Goal: Contribute content: Contribute content

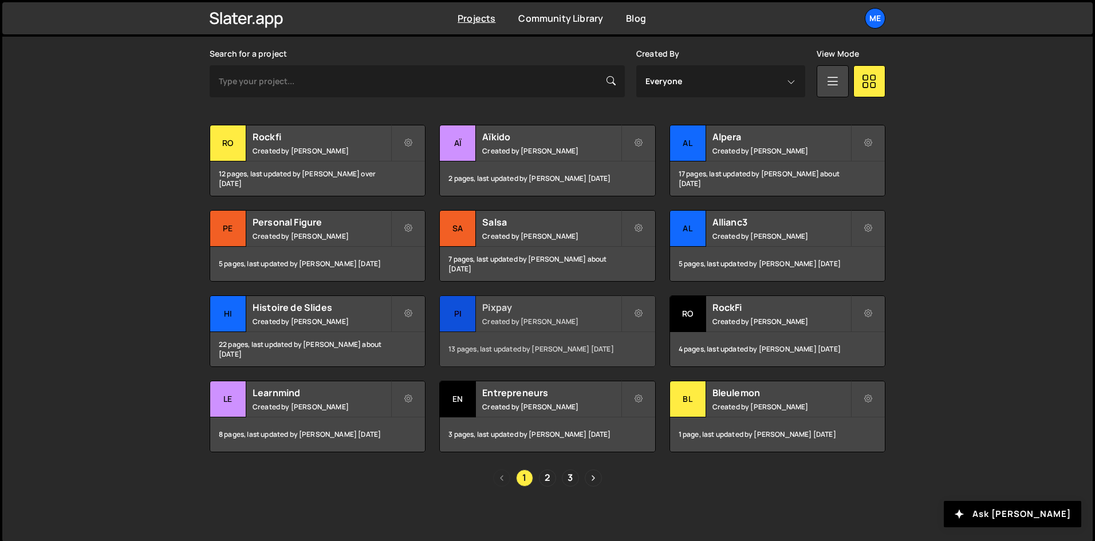
scroll to position [339, 0]
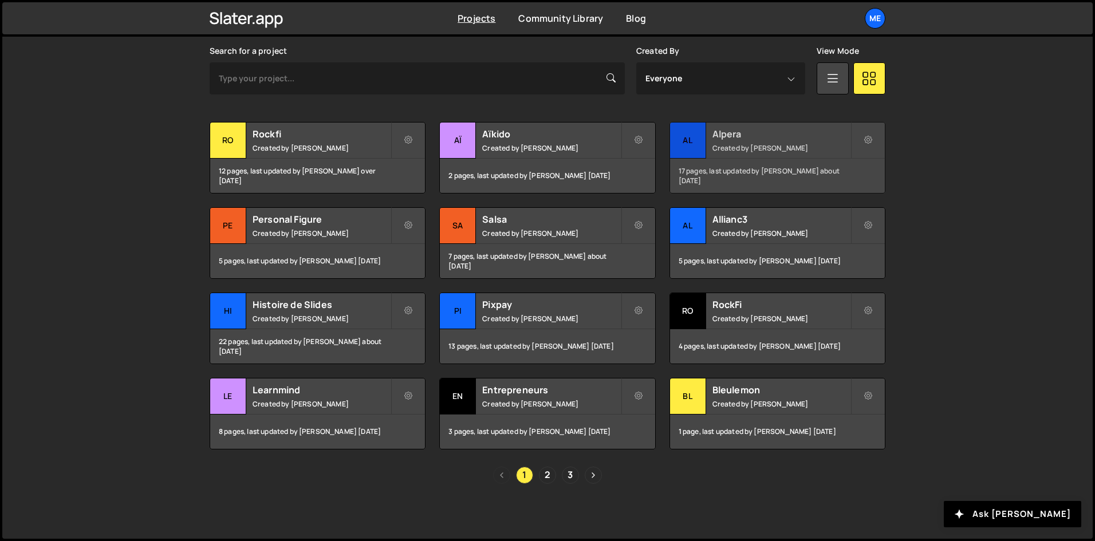
click at [738, 145] on small "Created by [PERSON_NAME]" at bounding box center [781, 148] width 138 height 10
click at [555, 478] on link "2" at bounding box center [547, 475] width 17 height 17
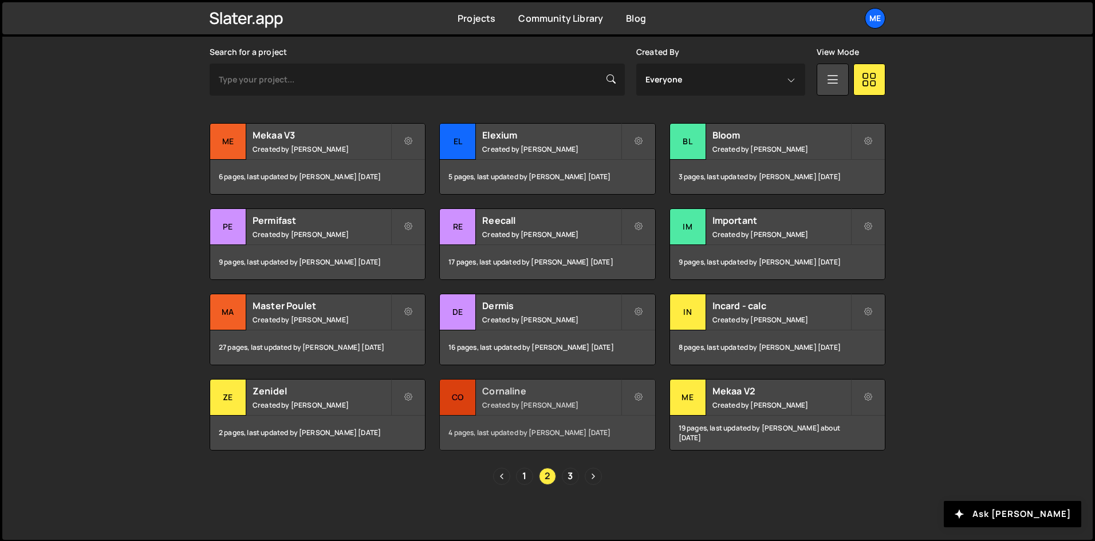
scroll to position [339, 0]
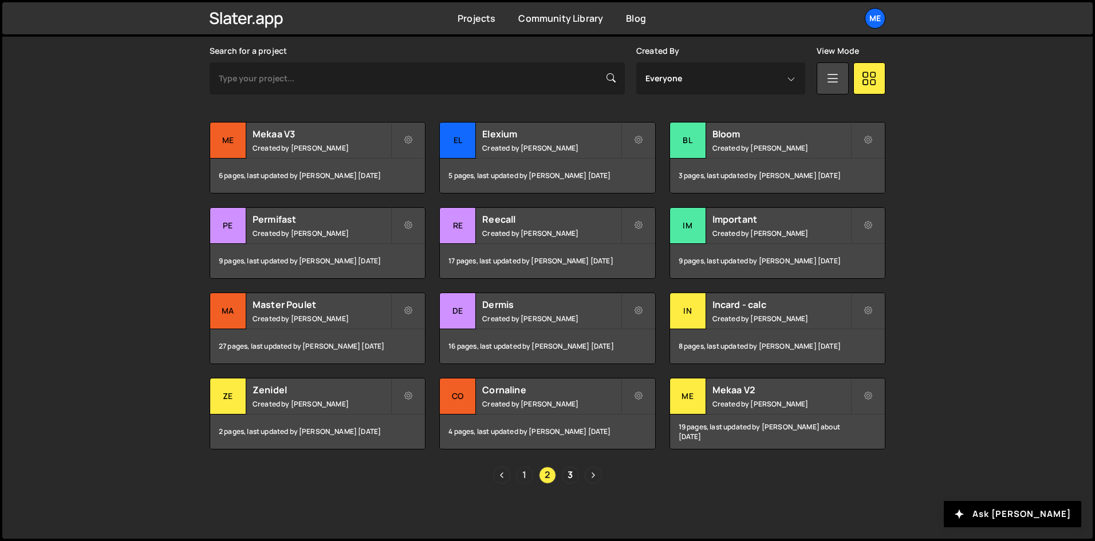
click at [523, 482] on link "1" at bounding box center [524, 475] width 17 height 17
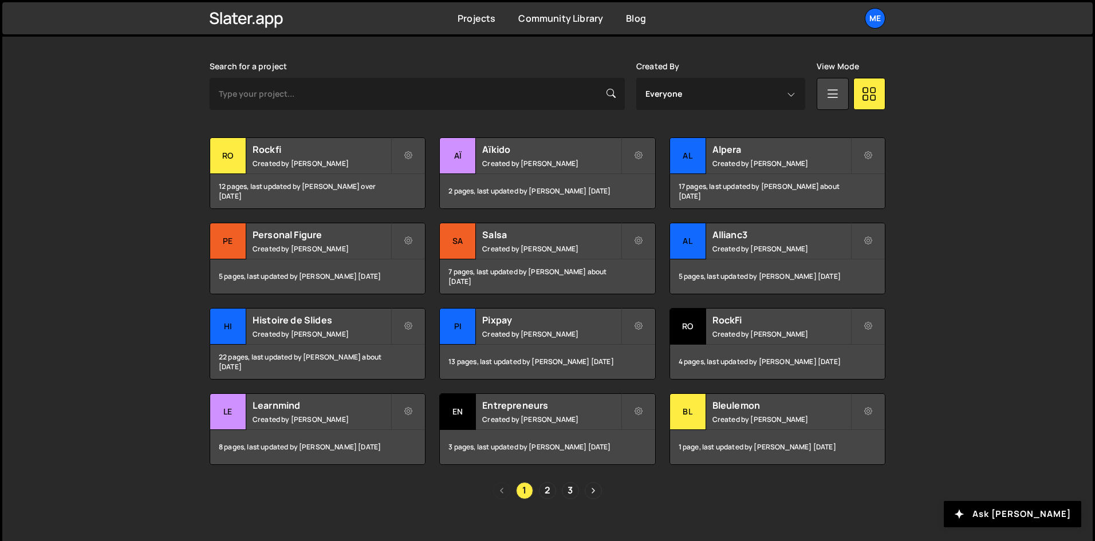
scroll to position [339, 0]
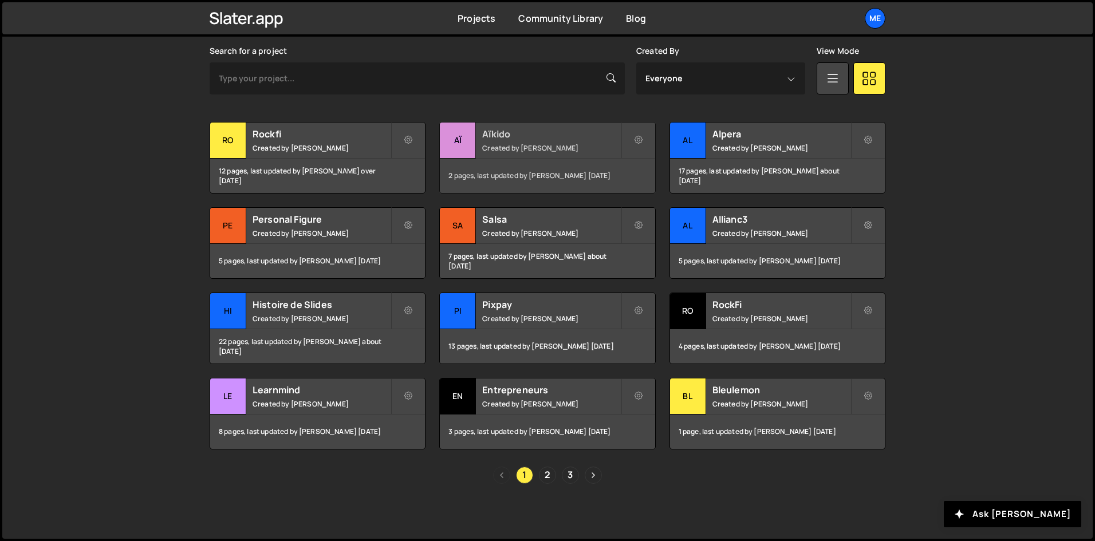
click at [561, 135] on h2 "Aïkido" at bounding box center [551, 134] width 138 height 13
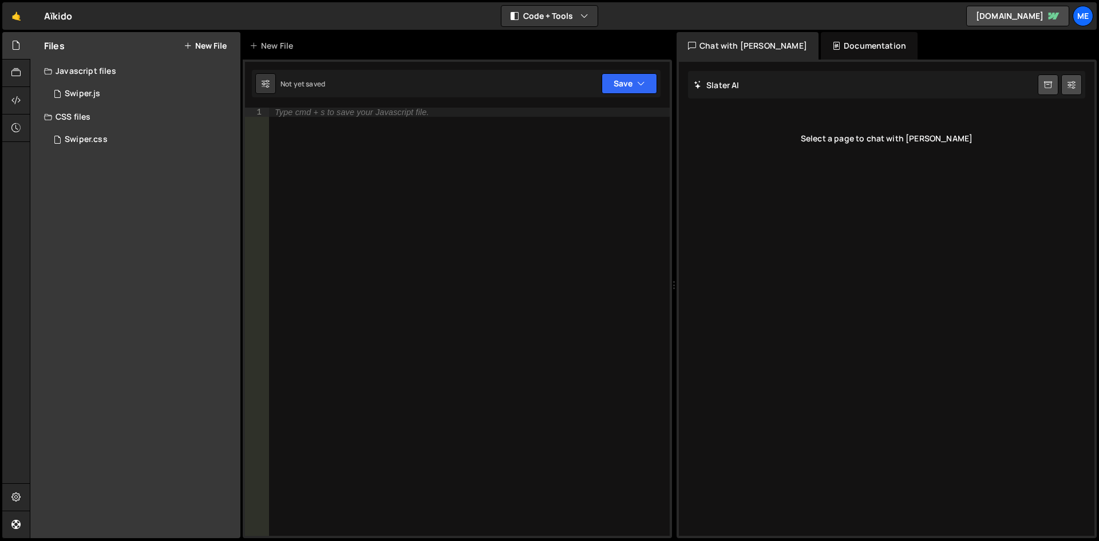
click at [198, 49] on button "New File" at bounding box center [205, 45] width 43 height 9
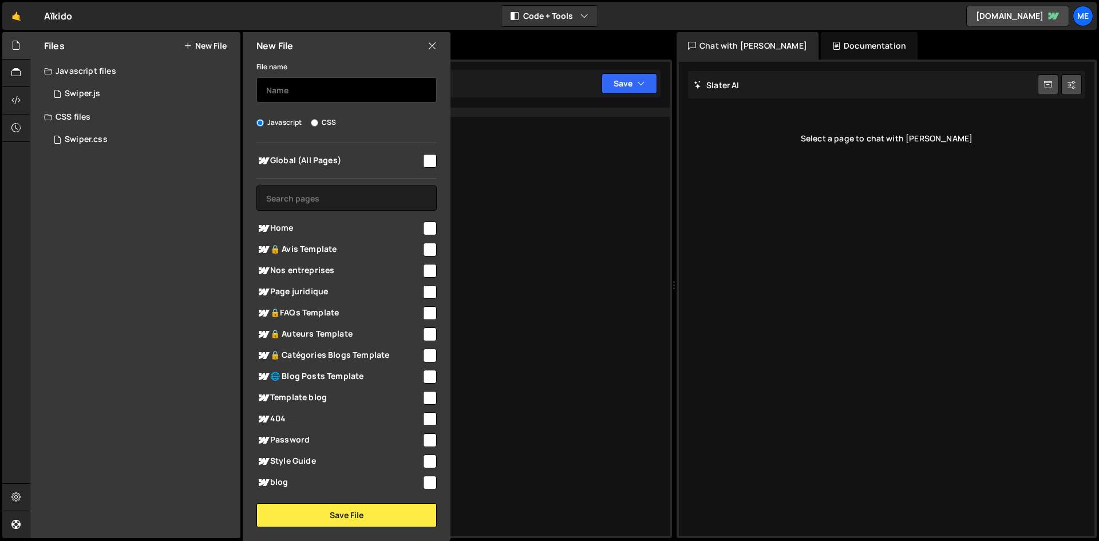
click at [343, 82] on input "text" at bounding box center [347, 89] width 180 height 25
type input "P"
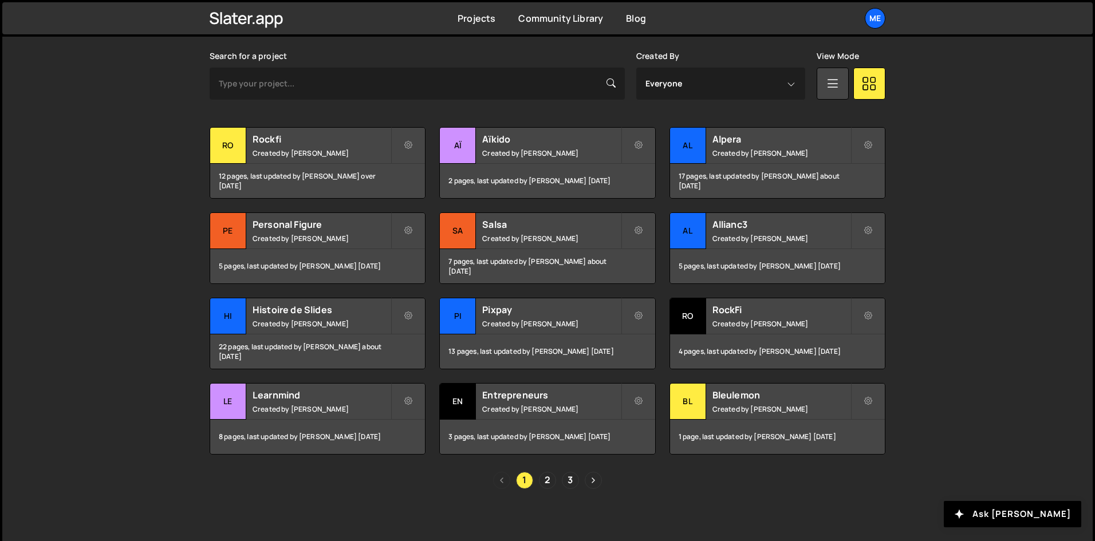
scroll to position [339, 0]
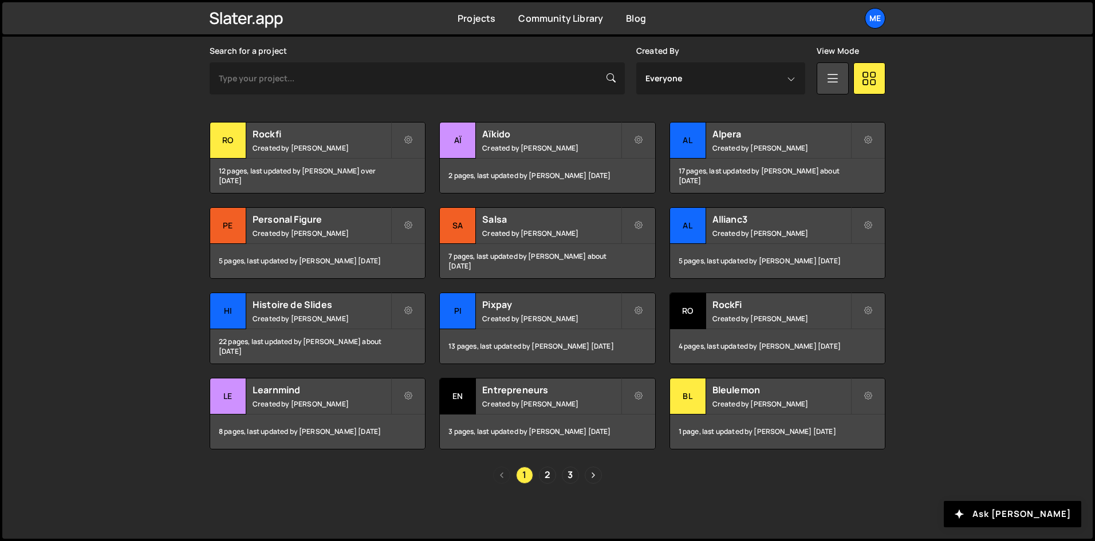
click at [452, 51] on div "Search for a project" at bounding box center [417, 70] width 415 height 48
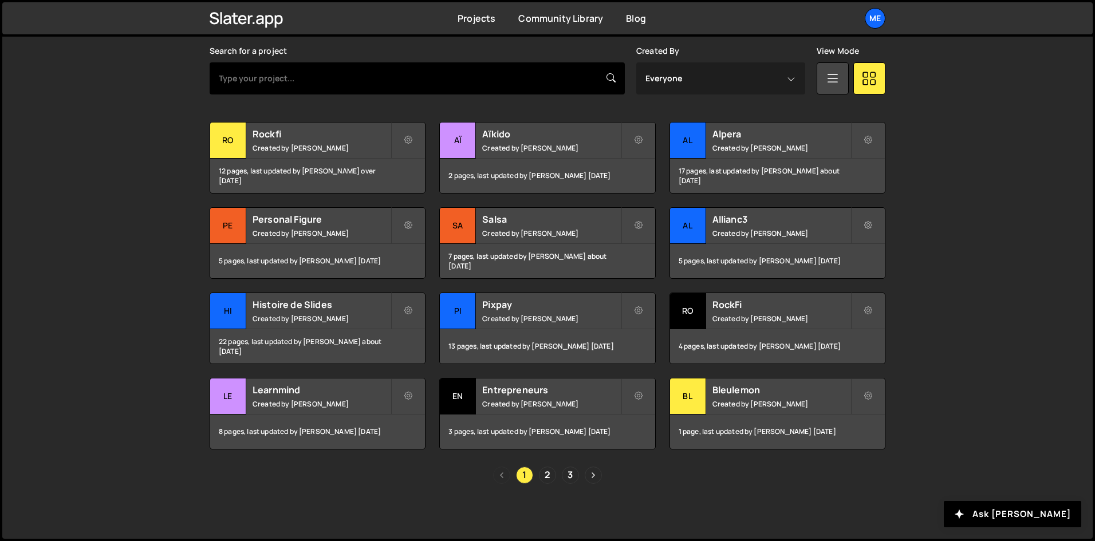
click at [432, 77] on input "text" at bounding box center [417, 78] width 415 height 32
type input "entrepreneurs"
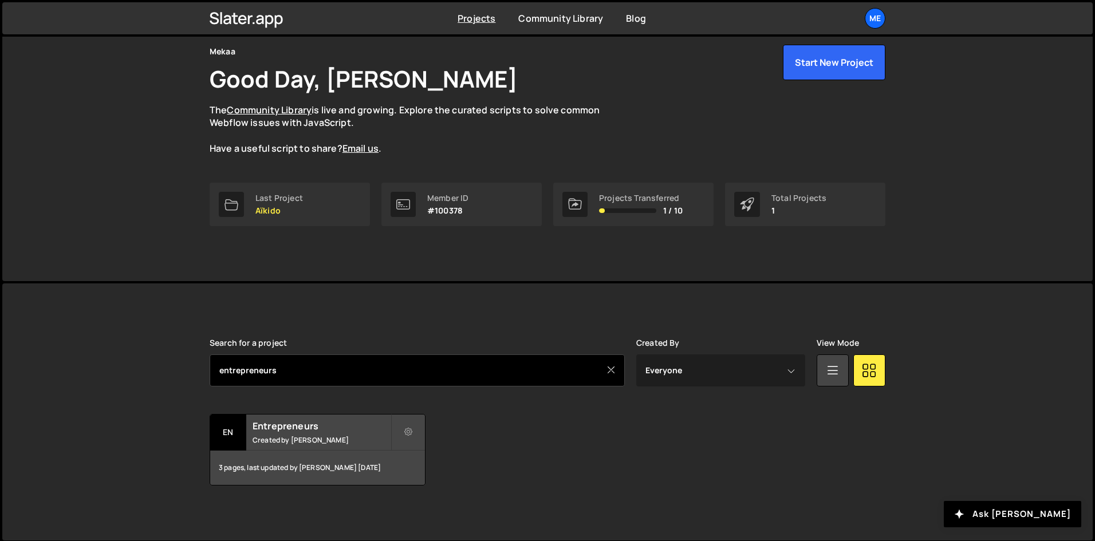
scroll to position [49, 0]
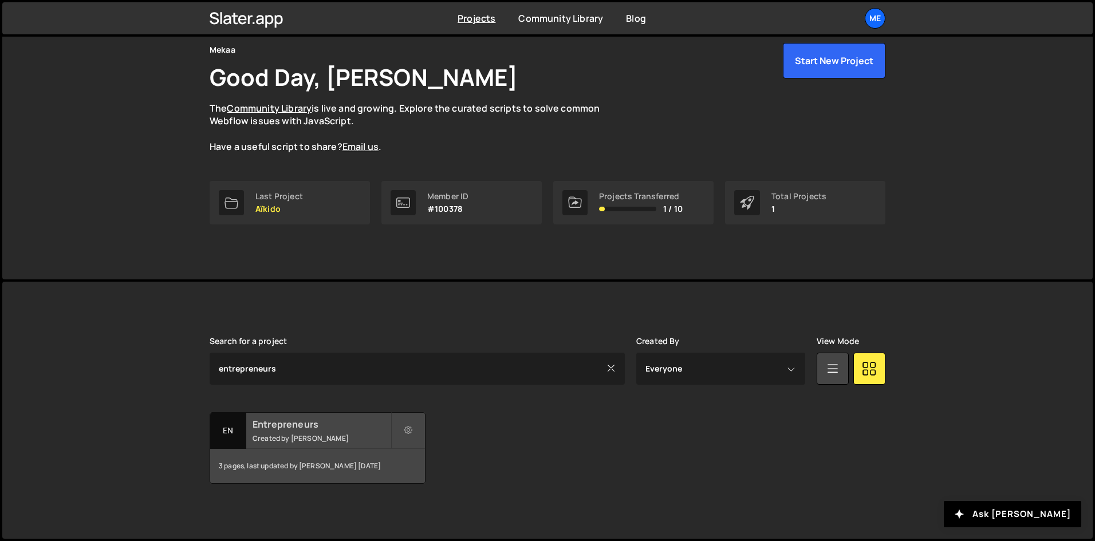
click at [269, 432] on div "Entrepreneurs Created by [PERSON_NAME]" at bounding box center [317, 431] width 215 height 36
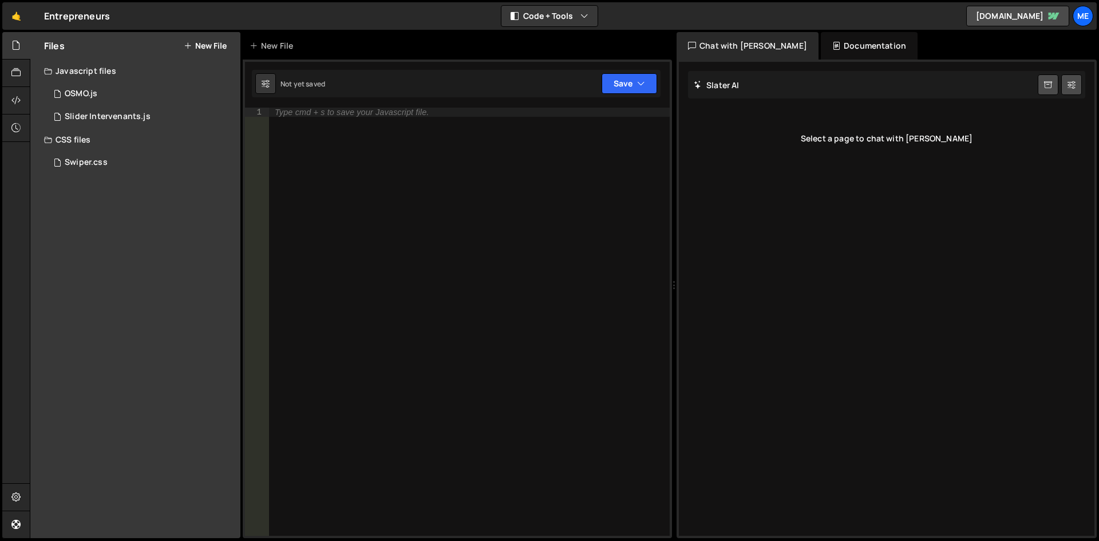
click at [196, 41] on div "Files New File" at bounding box center [135, 45] width 210 height 27
click at [218, 48] on button "New File" at bounding box center [205, 45] width 43 height 9
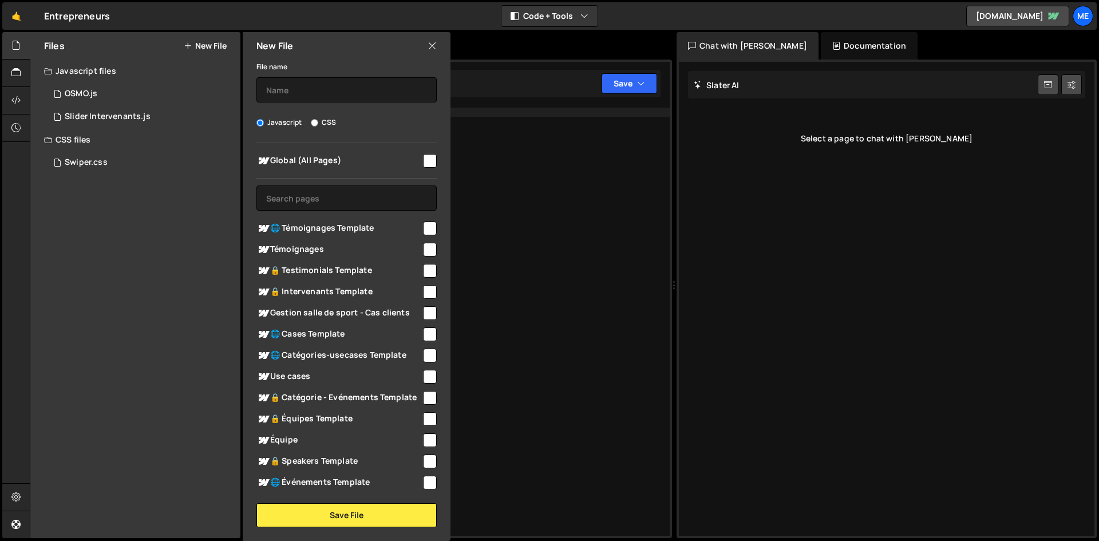
click at [306, 127] on div "Javascript CSS" at bounding box center [347, 122] width 180 height 11
click at [301, 105] on div "File name Javascript CSS Global (All Pages) Save File" at bounding box center [347, 294] width 208 height 468
click at [291, 97] on input "text" at bounding box center [347, 89] width 180 height 25
type input "POP-UP"
click at [371, 143] on div at bounding box center [347, 143] width 180 height 1
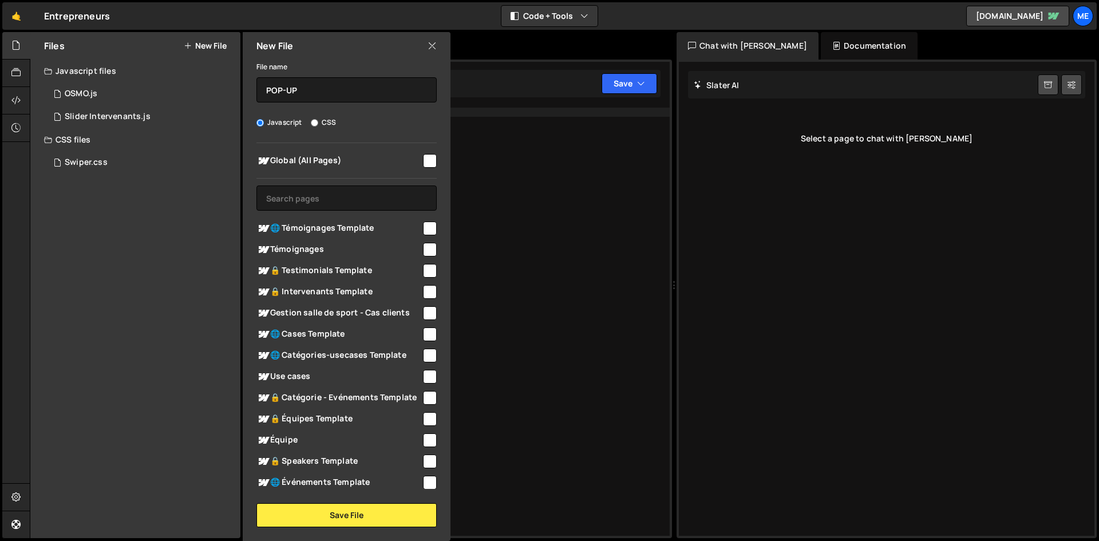
click at [365, 154] on span "Global (All Pages)" at bounding box center [339, 161] width 165 height 14
checkbox input "true"
click at [385, 512] on button "Save File" at bounding box center [347, 515] width 180 height 24
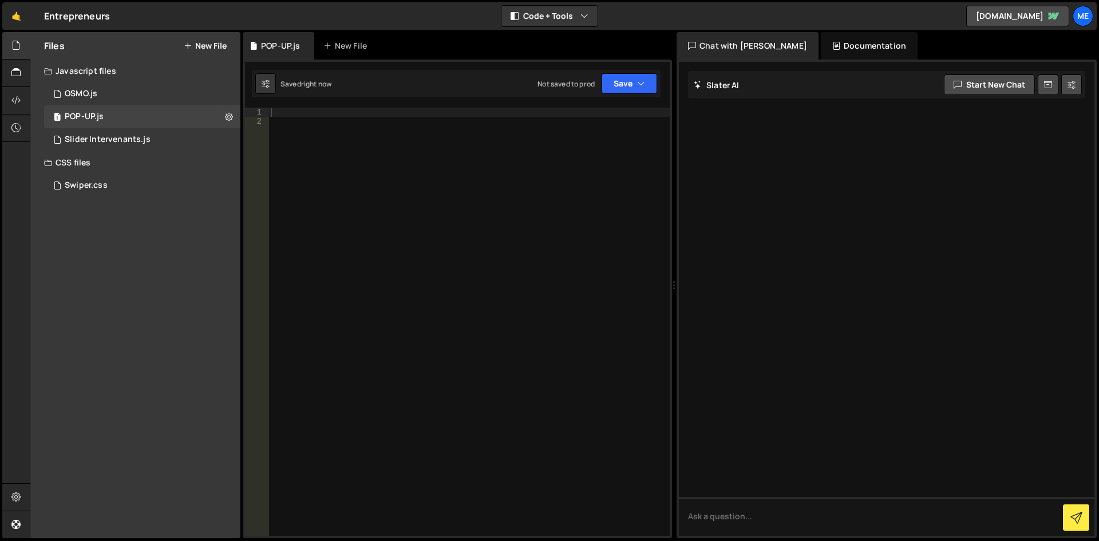
click at [574, 147] on div at bounding box center [469, 331] width 401 height 447
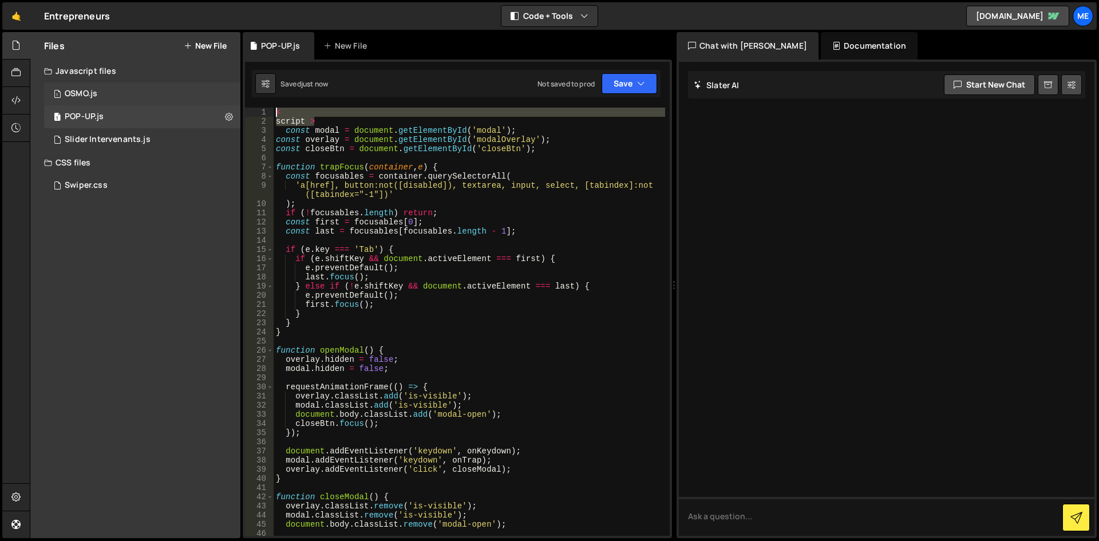
drag, startPoint x: 265, startPoint y: 103, endPoint x: 219, endPoint y: 94, distance: 47.1
click at [219, 94] on div "Files New File Javascript files 1 OSMO.js 0 1 POP-UP.js 0 1 Slider Intervenants…" at bounding box center [565, 285] width 1070 height 507
type textarea "< script >"
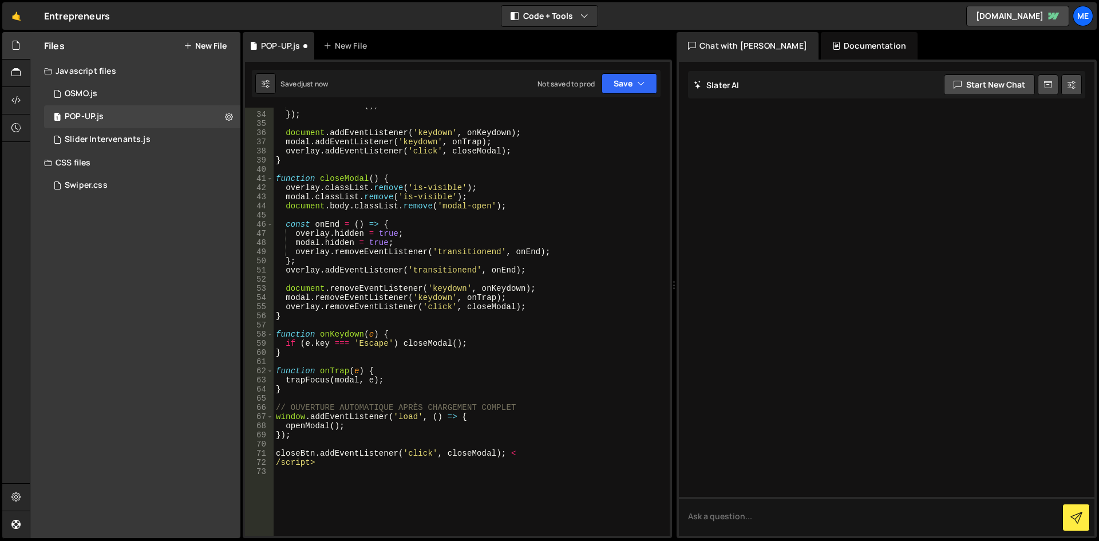
scroll to position [459, 0]
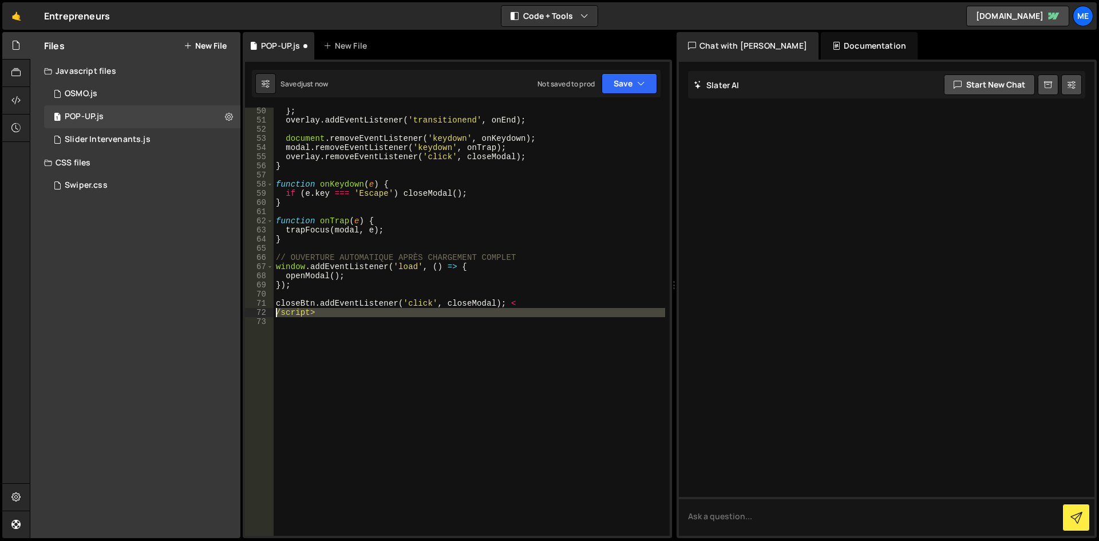
drag, startPoint x: 333, startPoint y: 332, endPoint x: 293, endPoint y: 316, distance: 42.4
click at [274, 309] on div "} ; overlay . addEventListener ( 'transitionend' , onEnd ) ; document . removeE…" at bounding box center [470, 330] width 392 height 447
type textarea "/script>"
click at [337, 320] on div "} ; overlay . addEventListener ( 'transitionend' , onEnd ) ; document . removeE…" at bounding box center [470, 322] width 392 height 428
drag, startPoint x: 513, startPoint y: 317, endPoint x: 501, endPoint y: 302, distance: 18.8
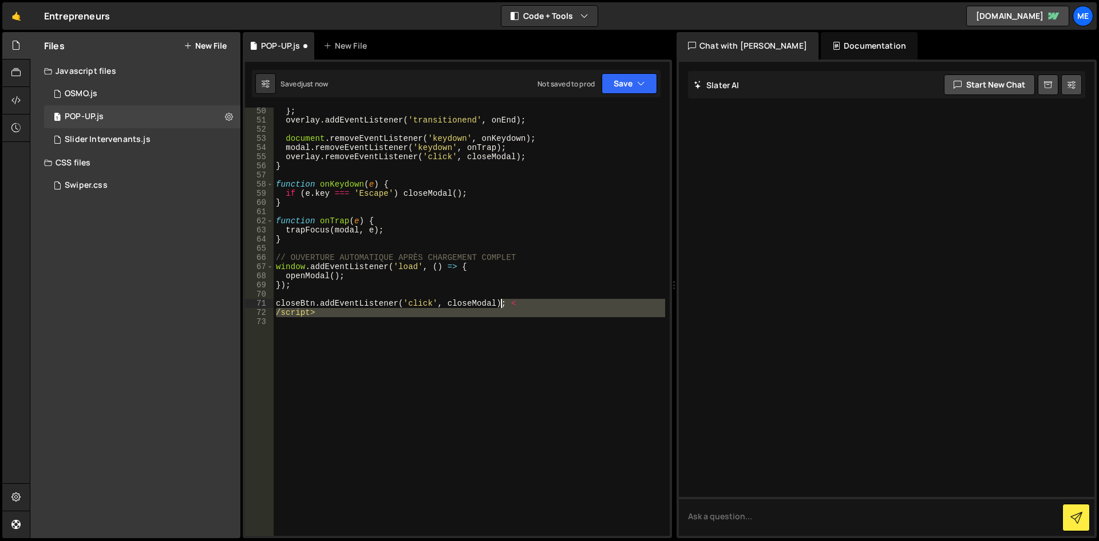
click at [501, 302] on div "} ; overlay . addEventListener ( 'transitionend' , onEnd ) ; document . removeE…" at bounding box center [470, 330] width 392 height 447
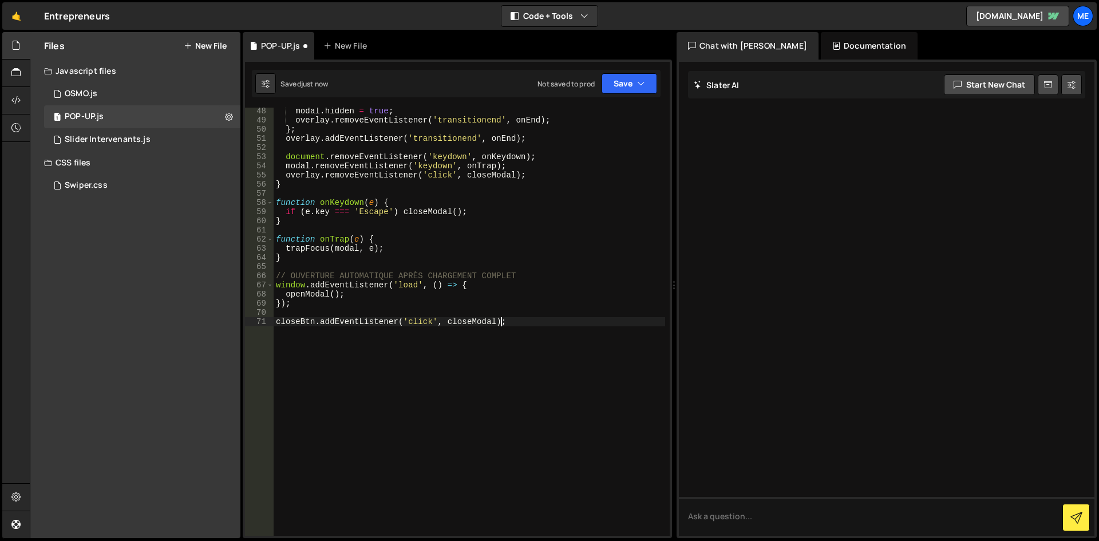
scroll to position [441, 0]
click at [524, 308] on div "modal . hidden = true ; overlay . removeEventListener ( 'transitionend' , onEnd…" at bounding box center [470, 330] width 392 height 447
type textarea "});"
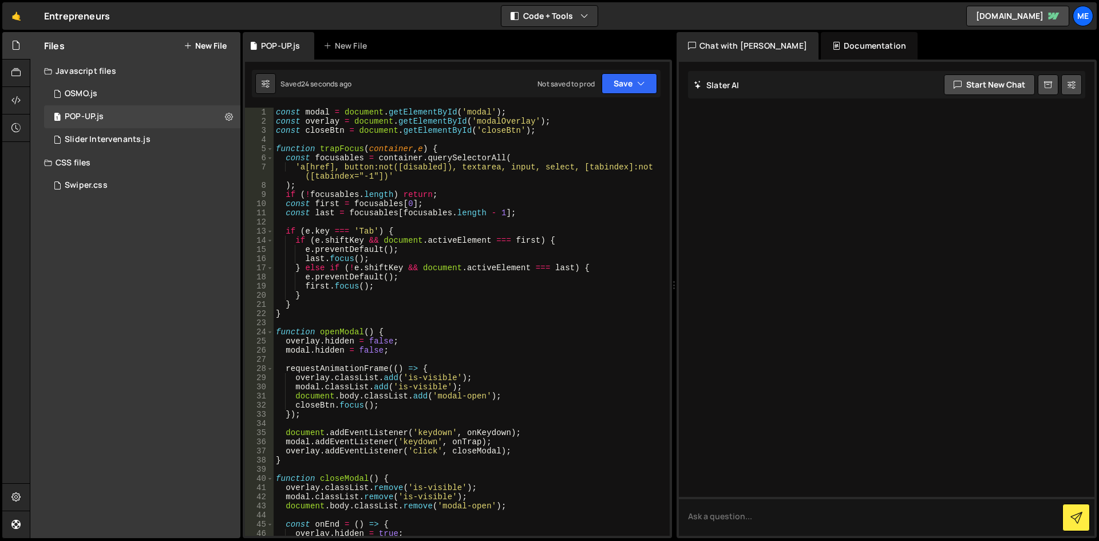
scroll to position [0, 0]
drag, startPoint x: 488, startPoint y: 111, endPoint x: 464, endPoint y: 116, distance: 25.2
click at [464, 116] on div "const modal = document . getElementById ( 'modal' ) ; const overlay = document …" at bounding box center [470, 331] width 392 height 447
type textarea "const modal = document.getElementById('modal');"
click at [224, 42] on button "New File" at bounding box center [205, 45] width 43 height 9
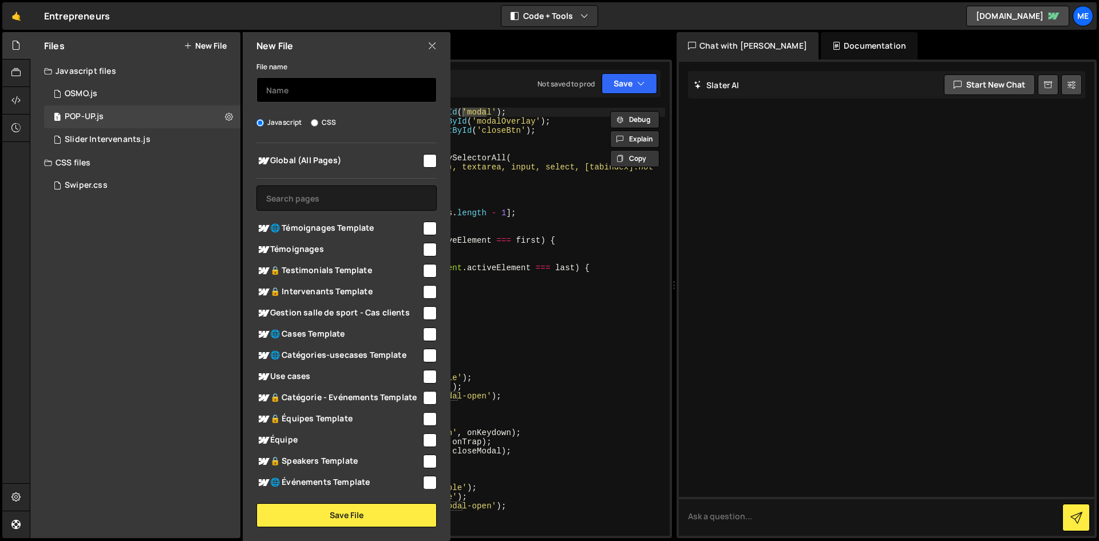
click at [301, 92] on input "text" at bounding box center [347, 89] width 180 height 25
paste input ".overlay { position: fixed; inset: 0; background: var(--overlay); opacity: 0; t…"
type input ".overlay { position: fixed; inset: 0; background: var(--overlay); opacity: 0; t…"
type input "POP-UP"
click at [407, 164] on span "Global (All Pages)" at bounding box center [339, 161] width 165 height 14
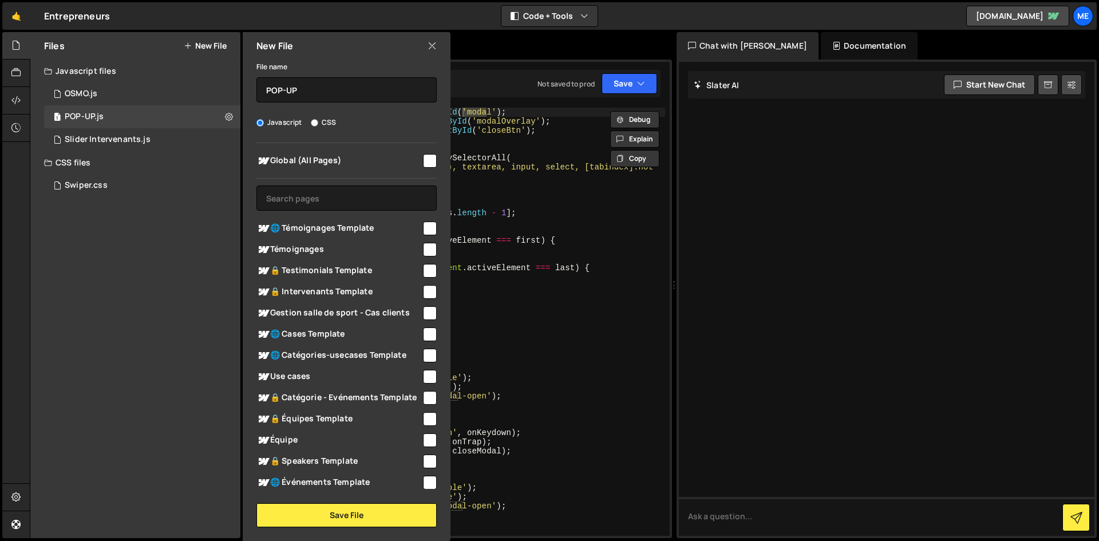
checkbox input "true"
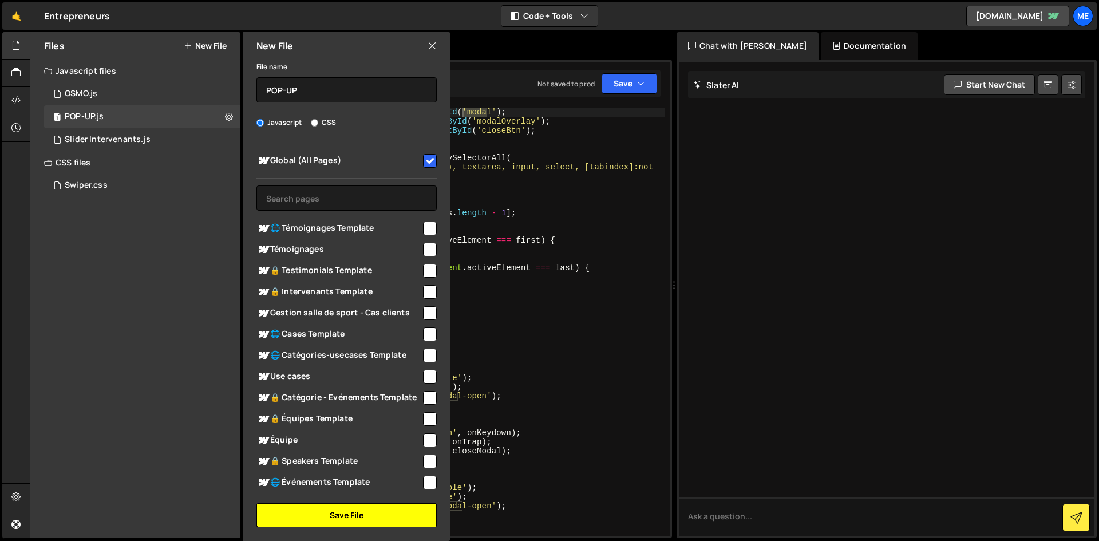
click at [374, 523] on button "Save File" at bounding box center [347, 515] width 180 height 24
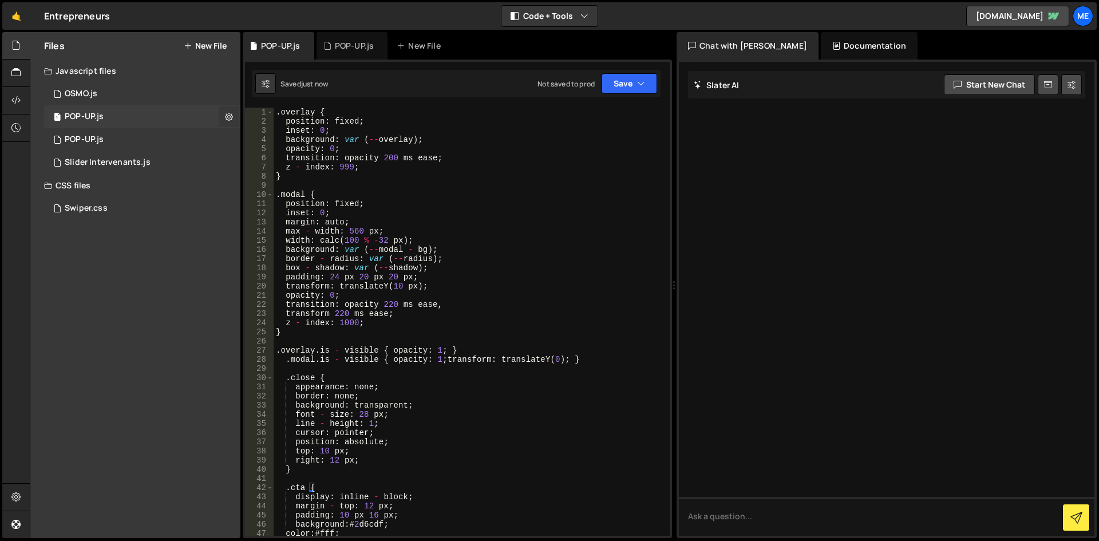
click at [235, 112] on button at bounding box center [229, 117] width 21 height 21
type input "POP-UP"
radio input "true"
checkbox input "true"
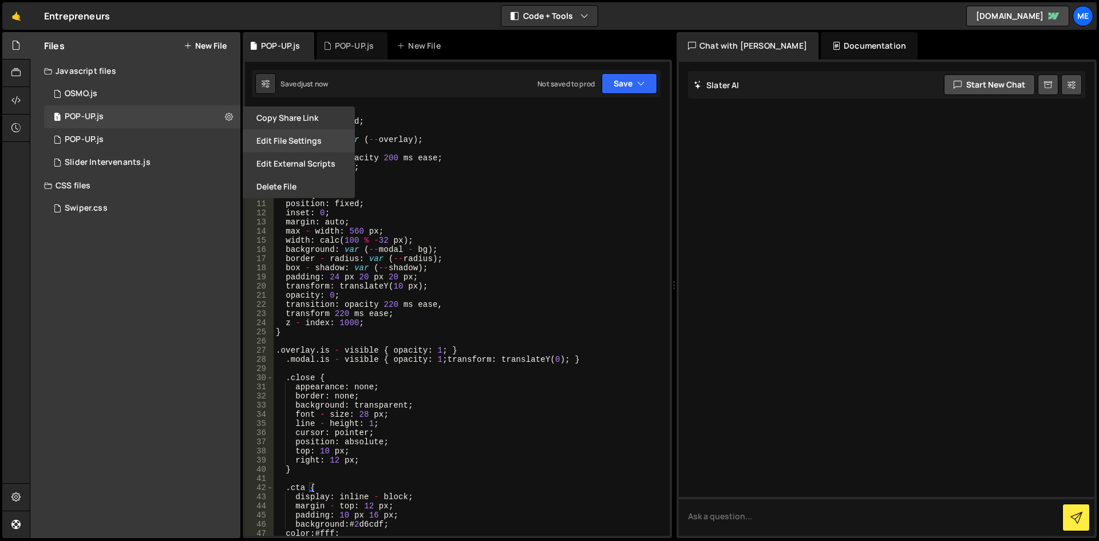
click at [284, 137] on button "Edit File Settings" at bounding box center [299, 140] width 112 height 23
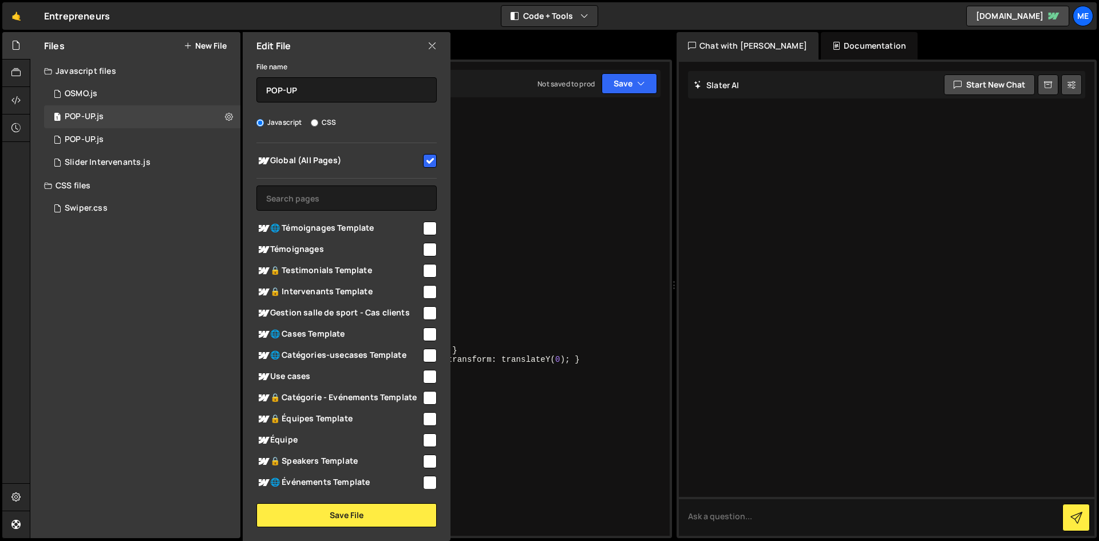
click at [330, 114] on div "File name POP-UP Javascript CSS Global (All Pages)" at bounding box center [347, 294] width 208 height 468
click at [321, 121] on label "CSS" at bounding box center [323, 122] width 25 height 11
click at [318, 121] on input "CSS" at bounding box center [314, 122] width 7 height 7
radio input "true"
click at [360, 522] on button "Save File" at bounding box center [347, 515] width 180 height 24
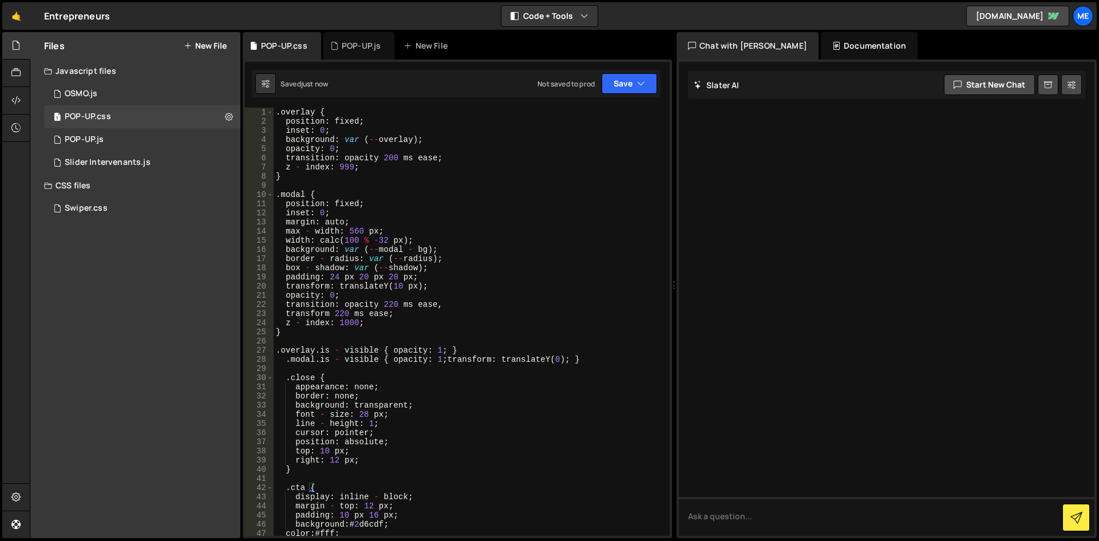
click at [447, 366] on div ". overlay { position : fixed ; inset : 0 ; background : var ( -- overlay ) ; op…" at bounding box center [470, 331] width 392 height 447
click at [131, 156] on div "1 Slider Intervenants.js 0" at bounding box center [142, 162] width 196 height 23
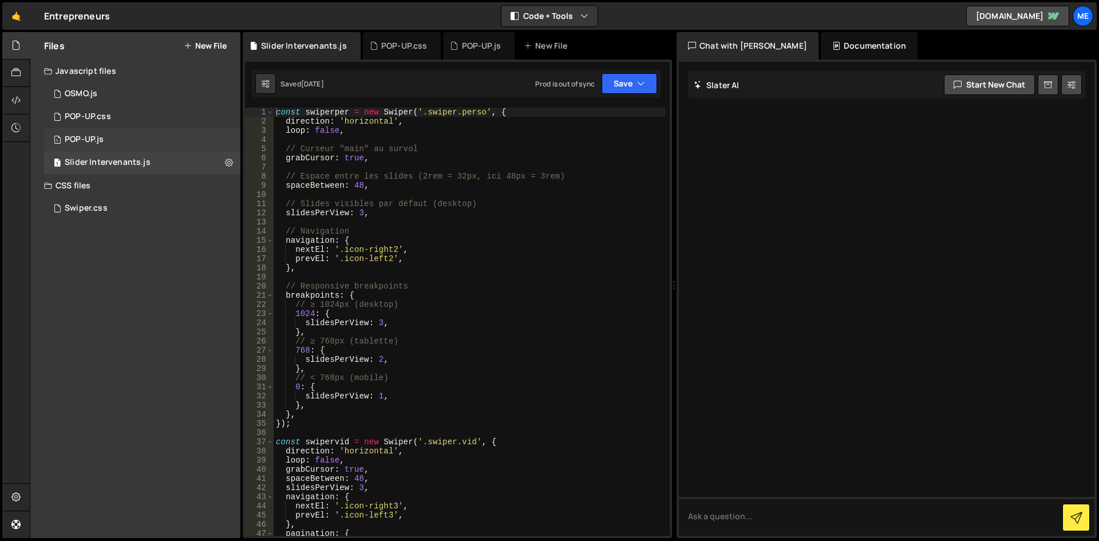
click at [122, 129] on div "1 POP-UP.js 0" at bounding box center [142, 139] width 196 height 23
click at [120, 116] on div "1 POP-UP.css 0" at bounding box center [142, 116] width 196 height 23
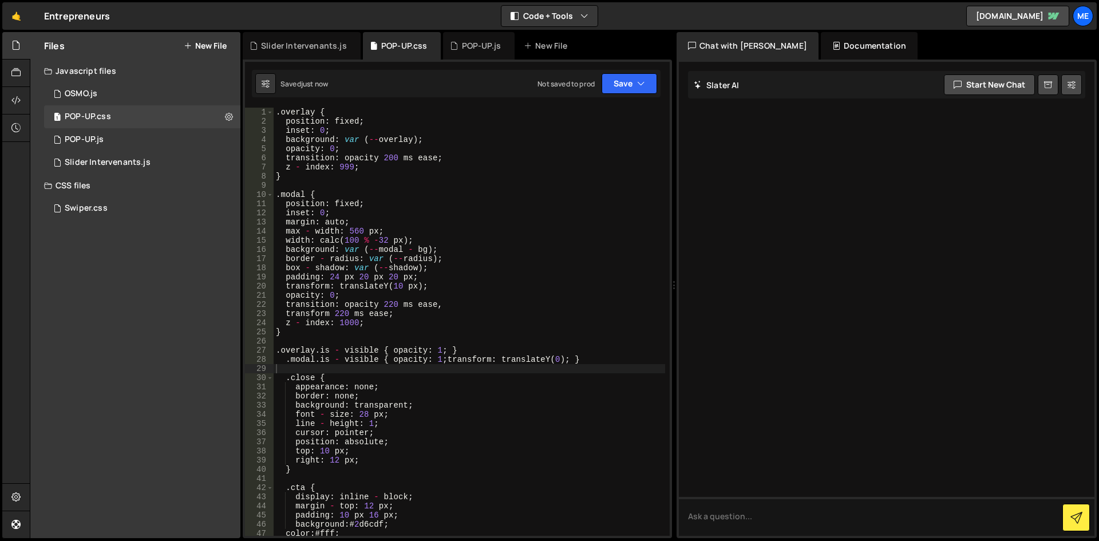
click at [390, 172] on div ". overlay { position : fixed ; inset : 0 ; background : var ( -- overlay ) ; op…" at bounding box center [470, 331] width 392 height 447
click at [455, 222] on div ". overlay { position : fixed ; inset : 0 ; background : var ( -- overlay ) ; op…" at bounding box center [470, 331] width 392 height 447
type textarea ".cta: focus { outline: 2 px solid #2d6cdf; outline-offset: 2px; }"
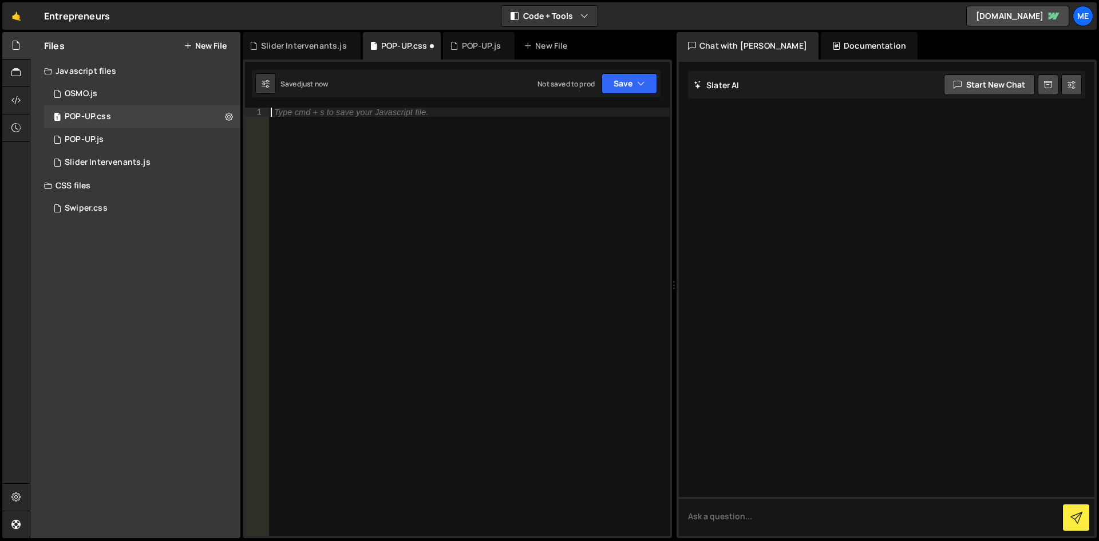
click at [109, 231] on div "Files New File Javascript files 1 OSMO.js 0 1 POP-UP.css 0 1 POP-UP.js 0 1 Slid…" at bounding box center [135, 285] width 210 height 506
click at [112, 119] on div "1 POP-UP.css 0" at bounding box center [142, 116] width 196 height 23
click at [223, 118] on button at bounding box center [229, 117] width 21 height 21
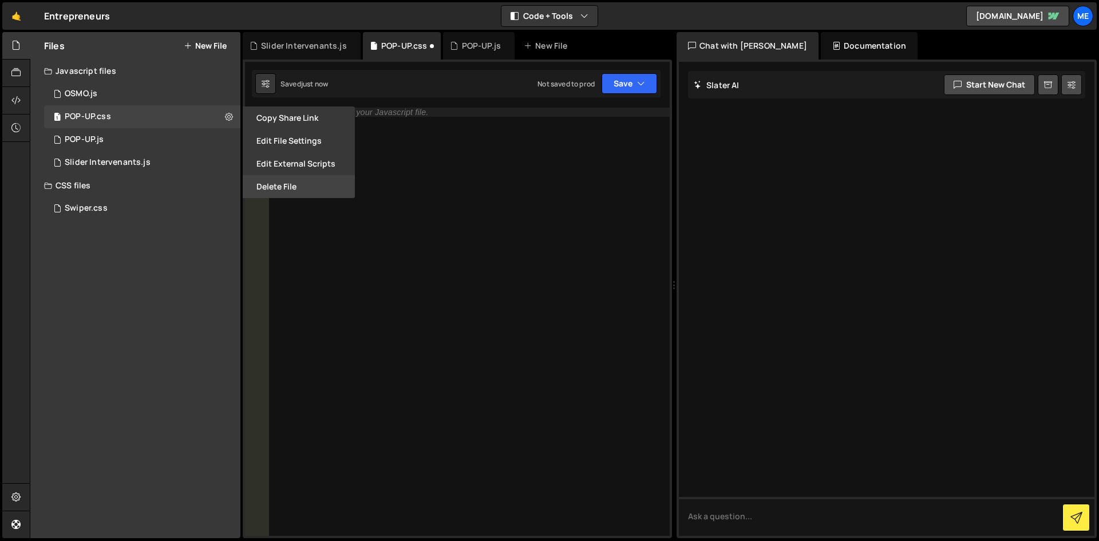
click at [281, 186] on button "Delete File" at bounding box center [299, 186] width 112 height 23
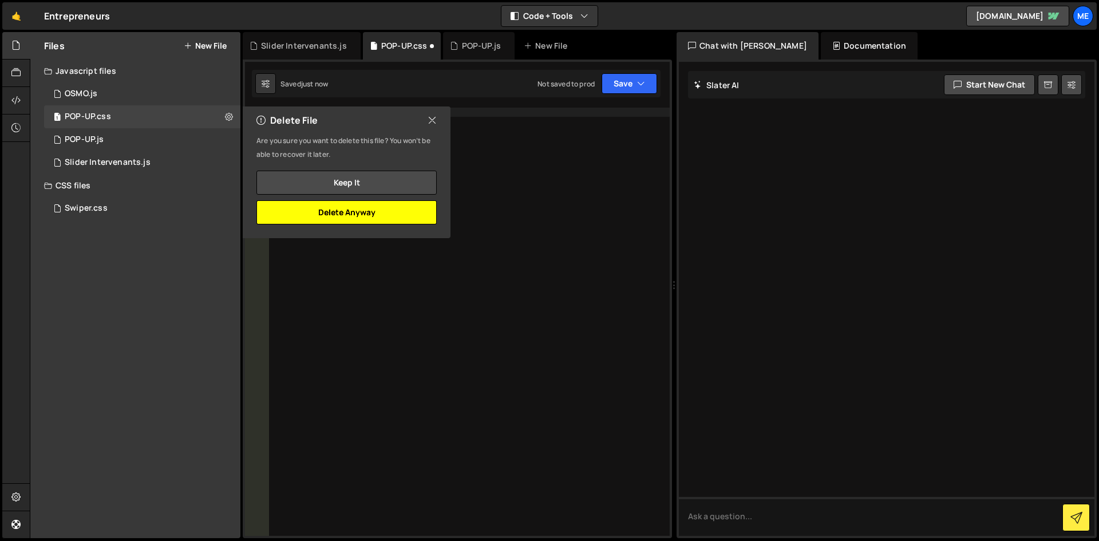
click at [389, 209] on button "Delete Anyway" at bounding box center [347, 212] width 180 height 24
radio input "true"
checkbox input "false"
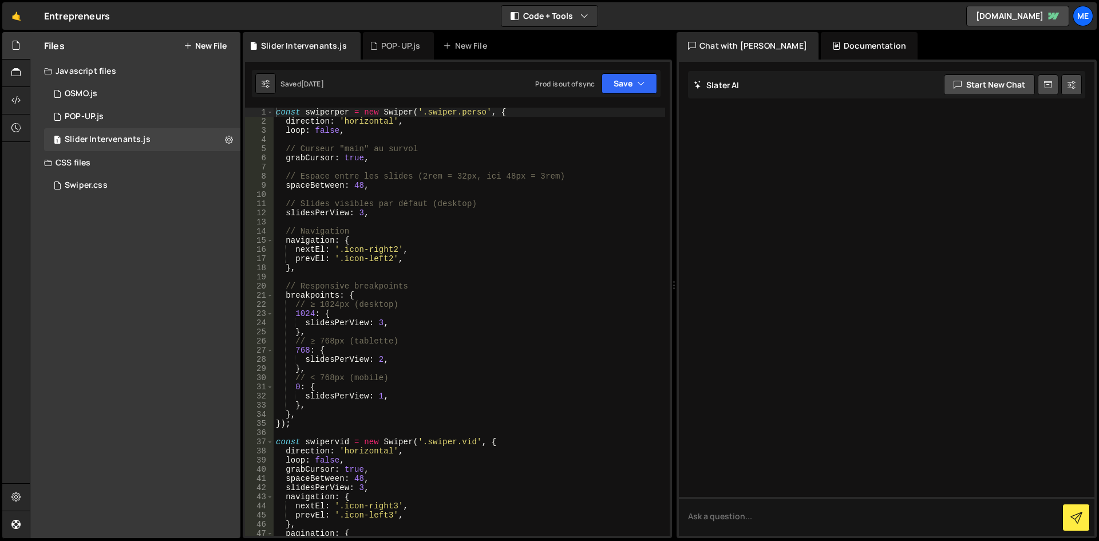
click at [224, 45] on button "New File" at bounding box center [205, 45] width 43 height 9
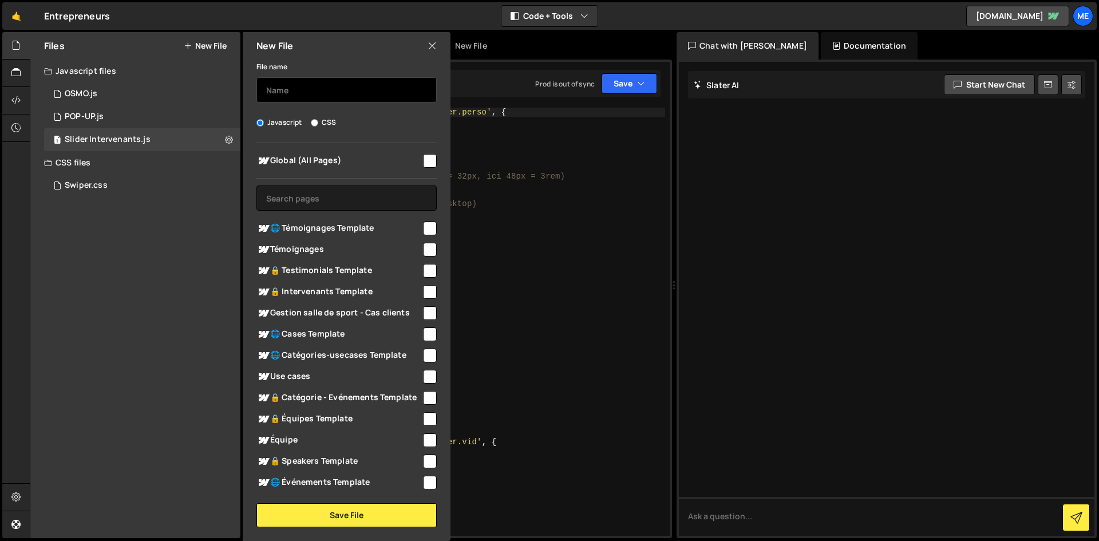
click at [288, 102] on input "text" at bounding box center [347, 89] width 180 height 25
click at [314, 122] on input "CSS" at bounding box center [314, 122] width 7 height 7
radio input "true"
click at [320, 96] on input "text" at bounding box center [347, 89] width 180 height 25
type input "POP-UP"
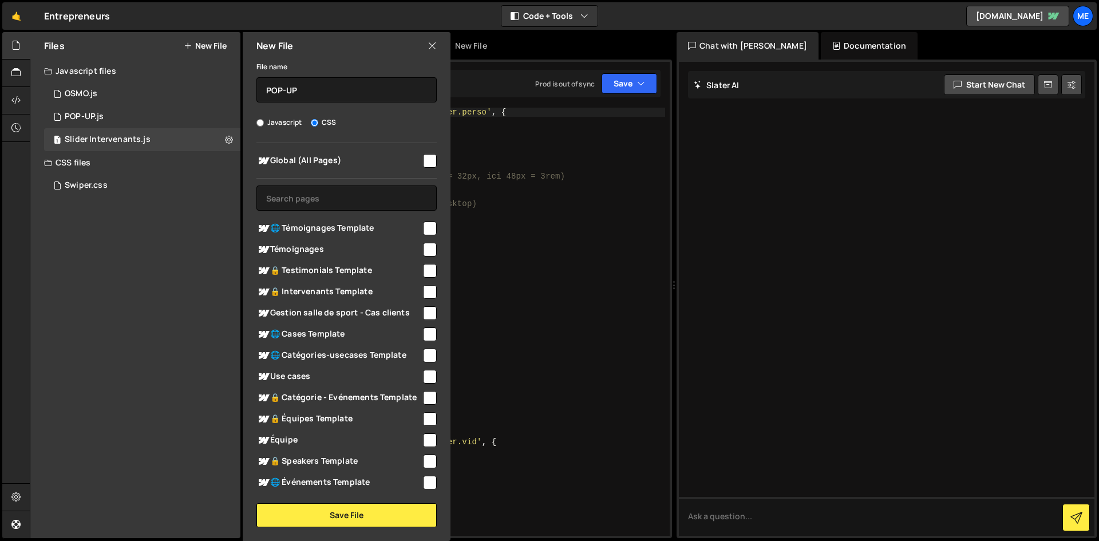
click at [358, 163] on span "Global (All Pages)" at bounding box center [339, 161] width 165 height 14
checkbox input "true"
click at [384, 510] on button "Save File" at bounding box center [347, 515] width 180 height 24
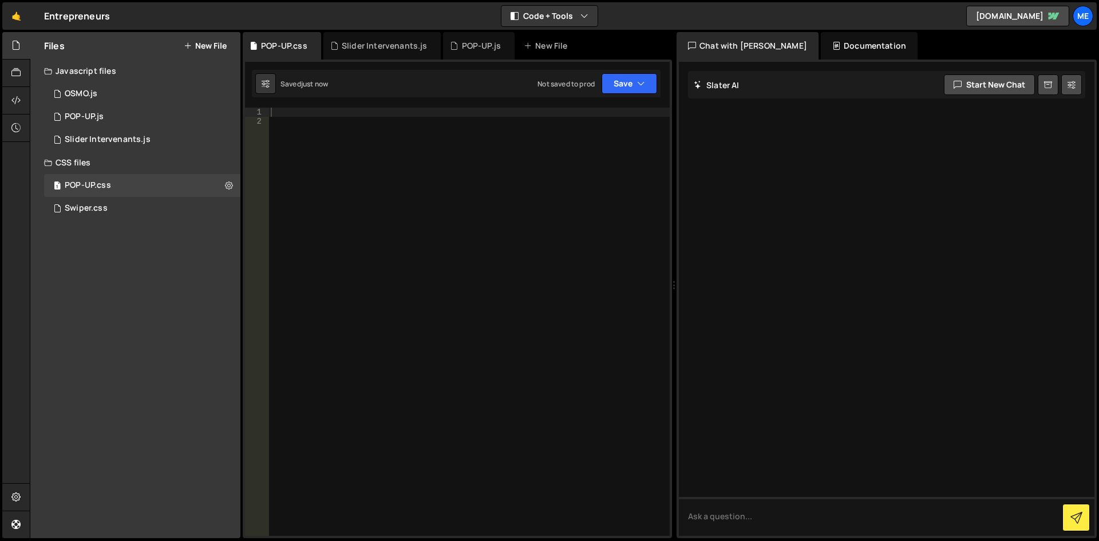
click at [551, 265] on div at bounding box center [469, 331] width 401 height 447
paste textarea ".cta:focus { outline: 2px solid #2d6cdf; outline-offset: 2px; }"
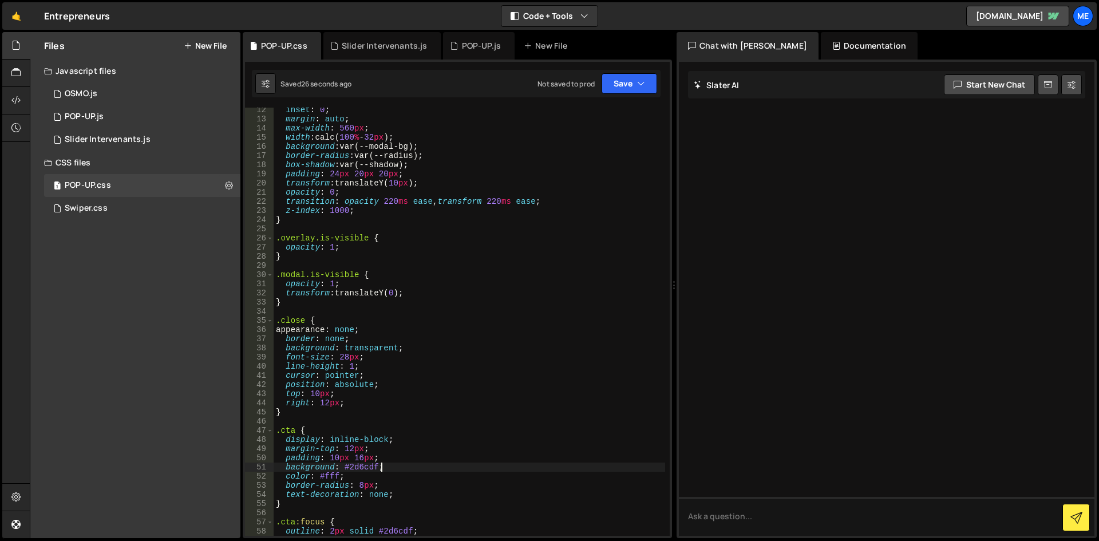
scroll to position [103, 0]
click at [424, 164] on div "inset : 0 ; margin : auto ; max-width : 560 px ; width : calc( 100 % - 32 px ) …" at bounding box center [470, 328] width 392 height 447
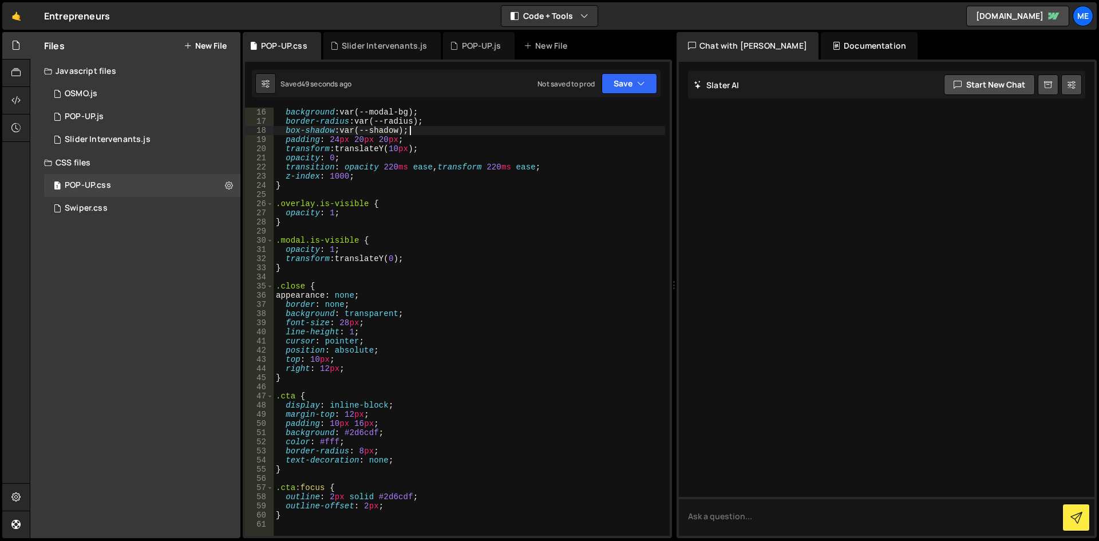
scroll to position [0, 0]
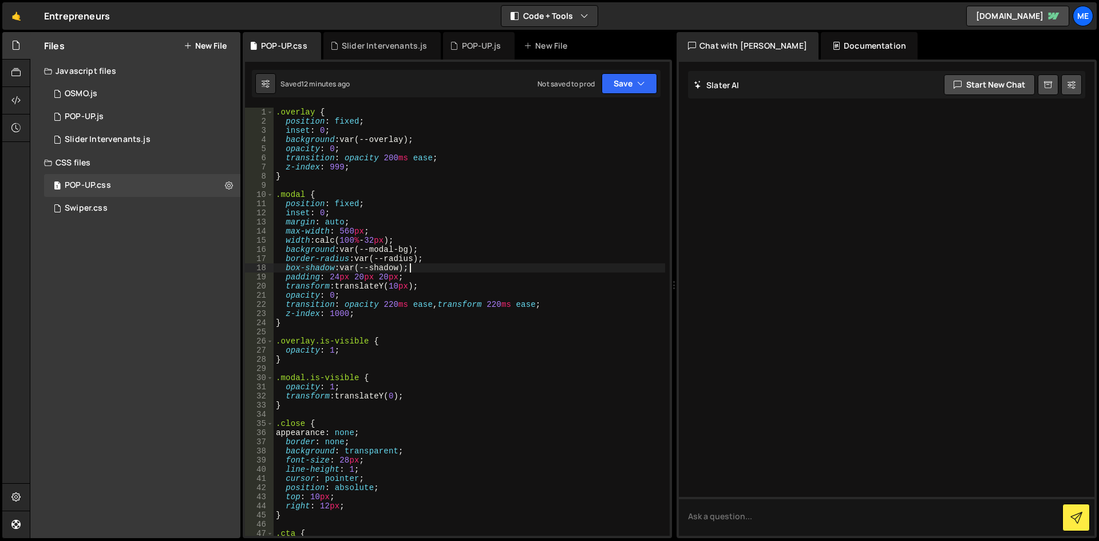
click at [514, 256] on div ".overlay { position : fixed ; inset : 0 ; background : var(--overlay) ; opacity…" at bounding box center [470, 331] width 392 height 447
drag, startPoint x: 416, startPoint y: 248, endPoint x: 345, endPoint y: 248, distance: 71.6
click at [345, 248] on div ".overlay { position : fixed ; inset : 0 ; background : var(--overlay) ; opacity…" at bounding box center [470, 331] width 392 height 447
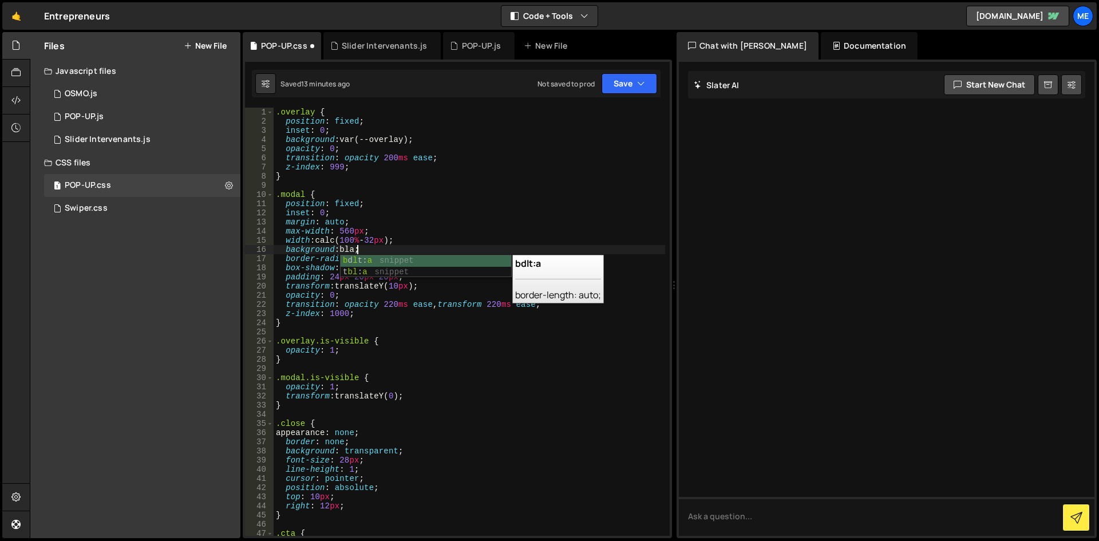
scroll to position [0, 6]
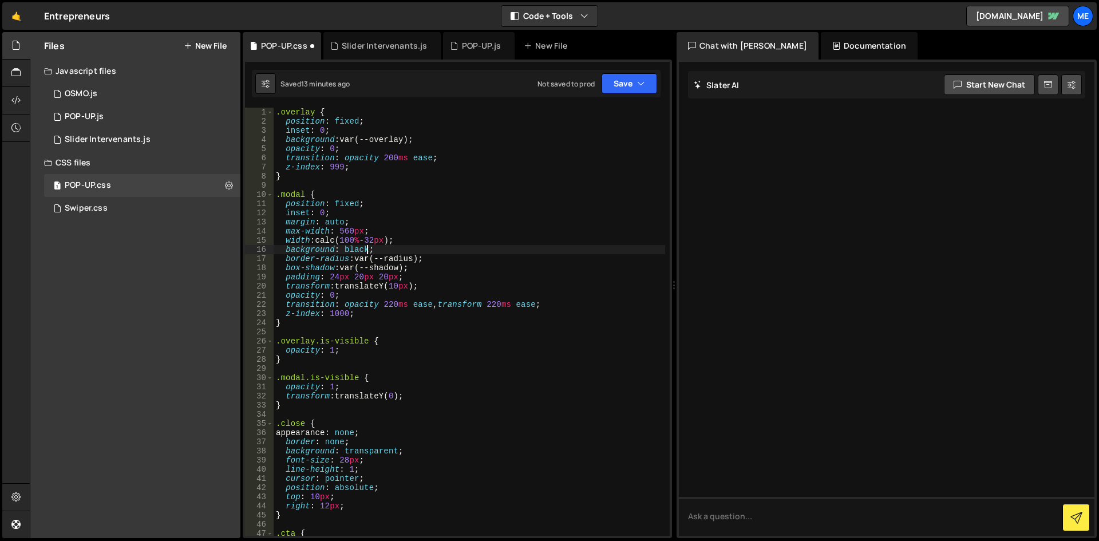
click at [397, 269] on div ".overlay { position : fixed ; inset : 0 ; background : var(--overlay) ; opacity…" at bounding box center [470, 331] width 392 height 447
click at [473, 262] on div ".overlay { position : fixed ; inset : 0 ; background : var(--overlay) ; opacity…" at bounding box center [470, 331] width 392 height 447
drag, startPoint x: 468, startPoint y: 266, endPoint x: 208, endPoint y: 258, distance: 260.1
click at [208, 258] on div "Files New File Javascript files 1 OSMO.js 0 1 POP-UP.js 0 1 Slider Intervenants…" at bounding box center [565, 285] width 1070 height 507
type textarea "border-radius: var(--radius); box-shadow: var(--shadow);"
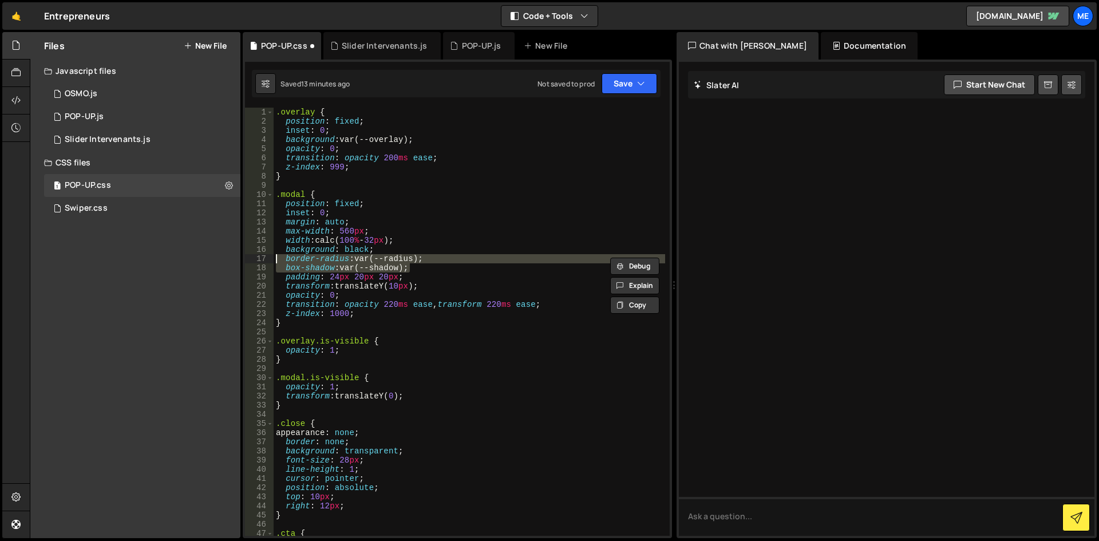
scroll to position [0, 0]
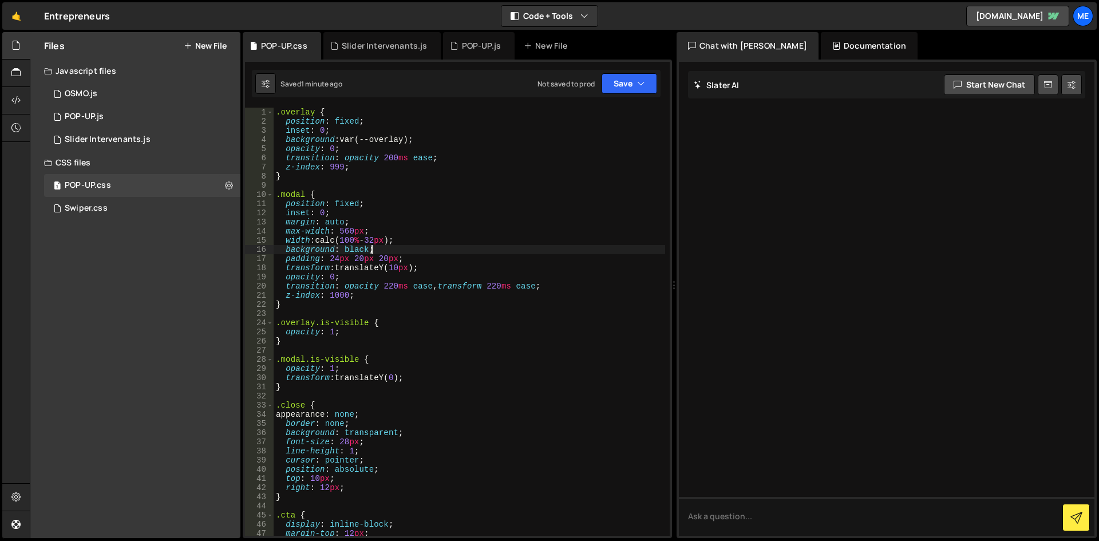
click at [366, 302] on div ".overlay { position : fixed ; inset : 0 ; background : var(--overlay) ; opacity…" at bounding box center [470, 331] width 392 height 447
click at [374, 294] on div ".overlay { position : fixed ; inset : 0 ; background : var(--overlay) ; opacity…" at bounding box center [470, 331] width 392 height 447
click at [372, 300] on div ".overlay { position : fixed ; inset : 0 ; background : var(--overlay) ; opacity…" at bounding box center [470, 331] width 392 height 447
click at [366, 298] on div ".overlay { position : fixed ; inset : 0 ; background : var(--overlay) ; opacity…" at bounding box center [470, 331] width 392 height 447
type textarea "z-index: 1000;"
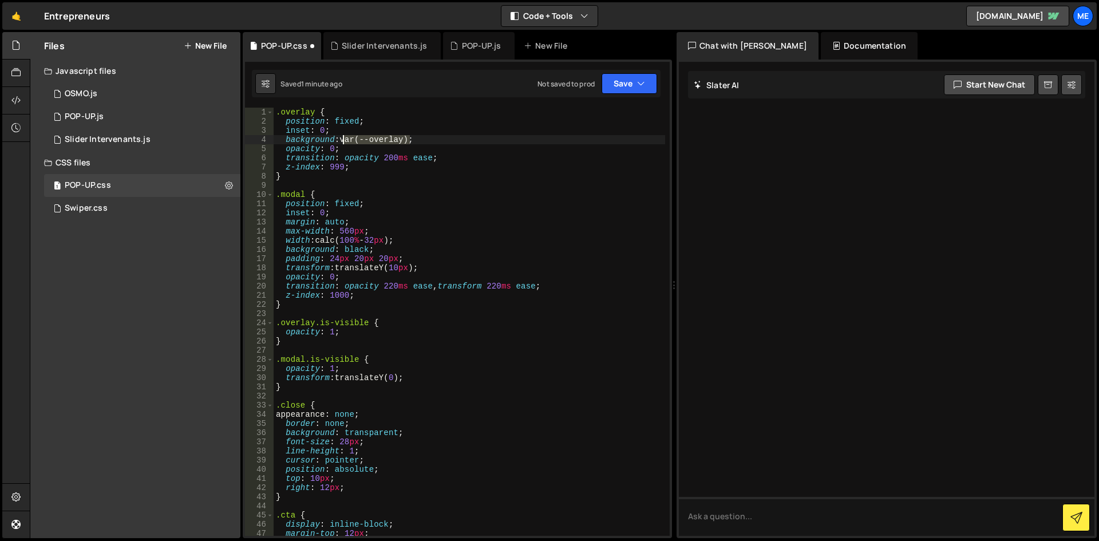
drag, startPoint x: 410, startPoint y: 138, endPoint x: 342, endPoint y: 142, distance: 68.3
click at [342, 142] on div ".overlay { position : fixed ; inset : 0 ; background : var(--overlay) ; opacity…" at bounding box center [470, 331] width 392 height 447
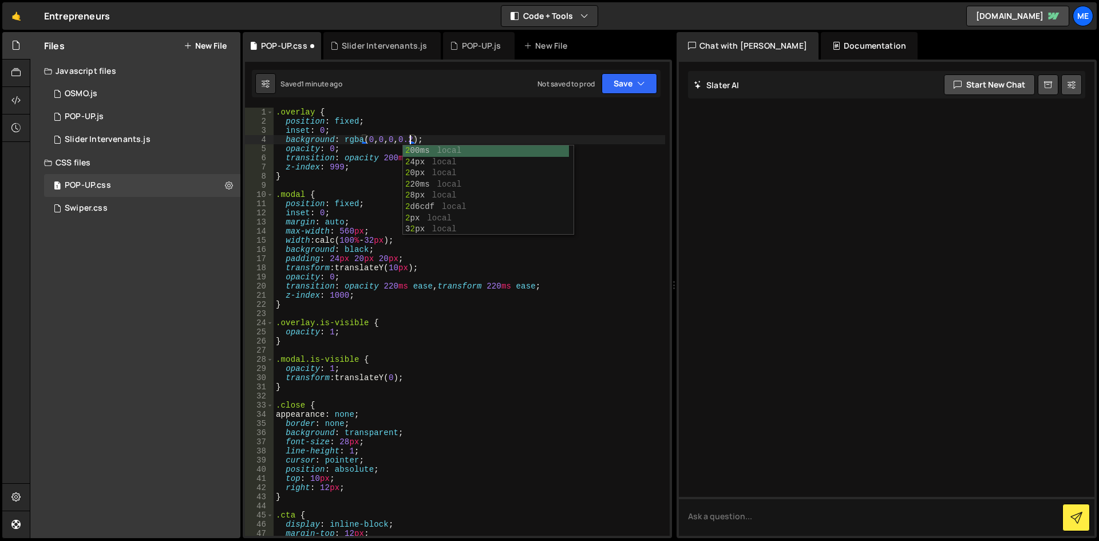
scroll to position [0, 10]
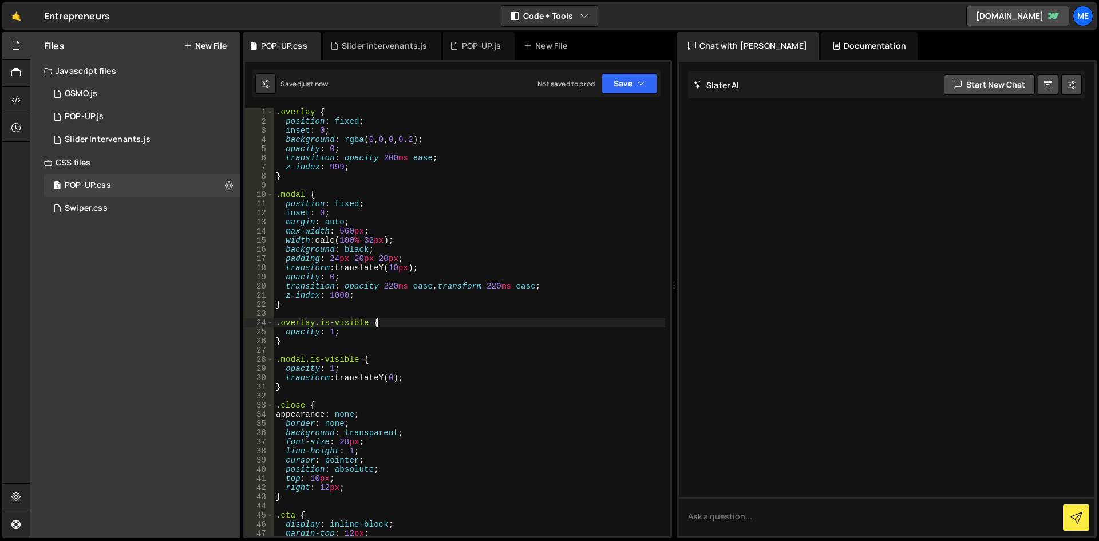
click at [570, 321] on div ".overlay { position : fixed ; inset : 0 ; background : rgba ( 0 , 0 , 0 , 0.2 )…" at bounding box center [470, 331] width 392 height 447
type textarea ".overlay.is-visible {"
click at [372, 309] on div ".overlay { position : fixed ; inset : 0 ; background : rgba ( 0 , 0 , 0 , 0.2 )…" at bounding box center [470, 331] width 392 height 447
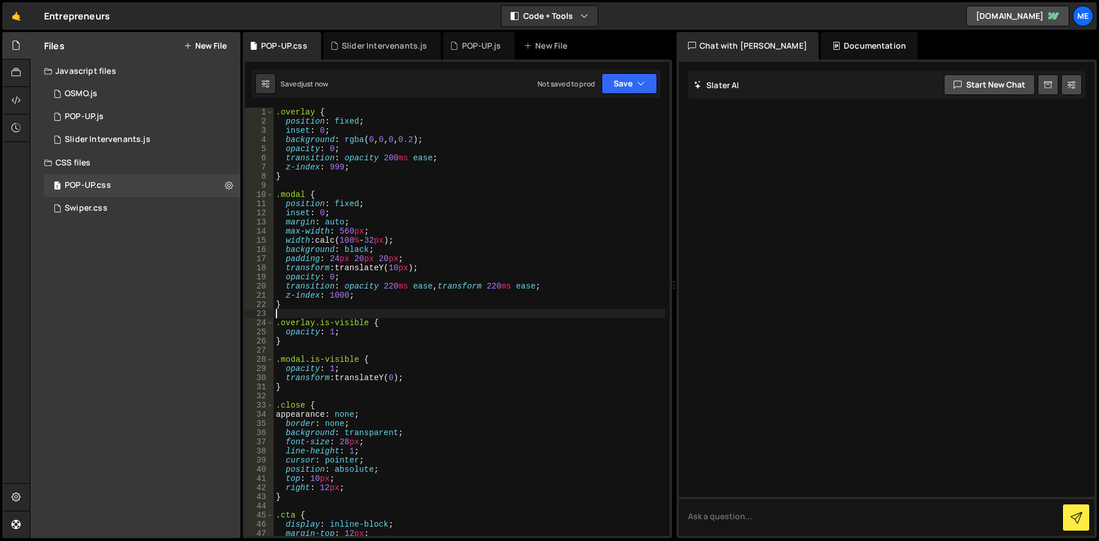
click at [364, 297] on div ".overlay { position : fixed ; inset : 0 ; background : rgba ( 0 , 0 , 0 , 0.2 )…" at bounding box center [470, 331] width 392 height 447
type textarea "z-index: 1000;"
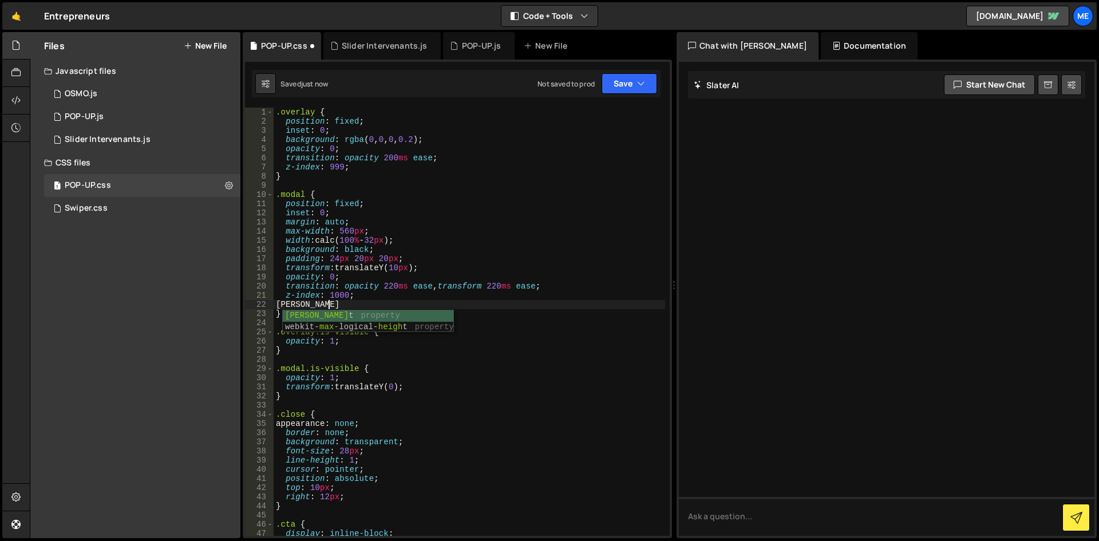
scroll to position [0, 3]
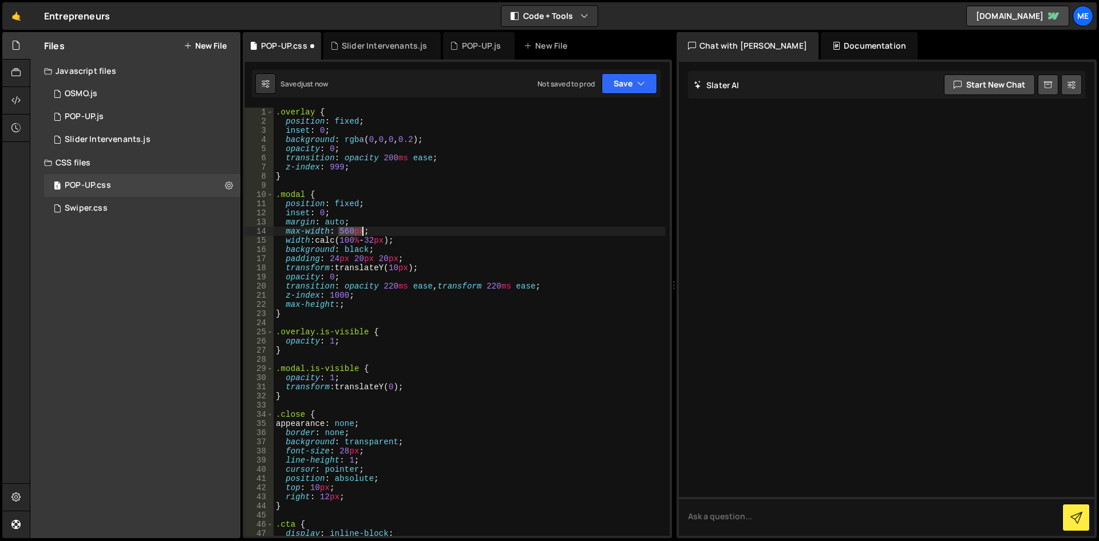
drag, startPoint x: 339, startPoint y: 231, endPoint x: 363, endPoint y: 233, distance: 24.1
click at [363, 233] on div ".overlay { position : fixed ; inset : 0 ; background : rgba ( 0 , 0 , 0 , 0.2 )…" at bounding box center [470, 331] width 392 height 447
click at [338, 306] on div ".overlay { position : fixed ; inset : 0 ; background : rgba ( 0 , 0 , 0 , 0.2 )…" at bounding box center [470, 331] width 392 height 447
paste textarea "560px"
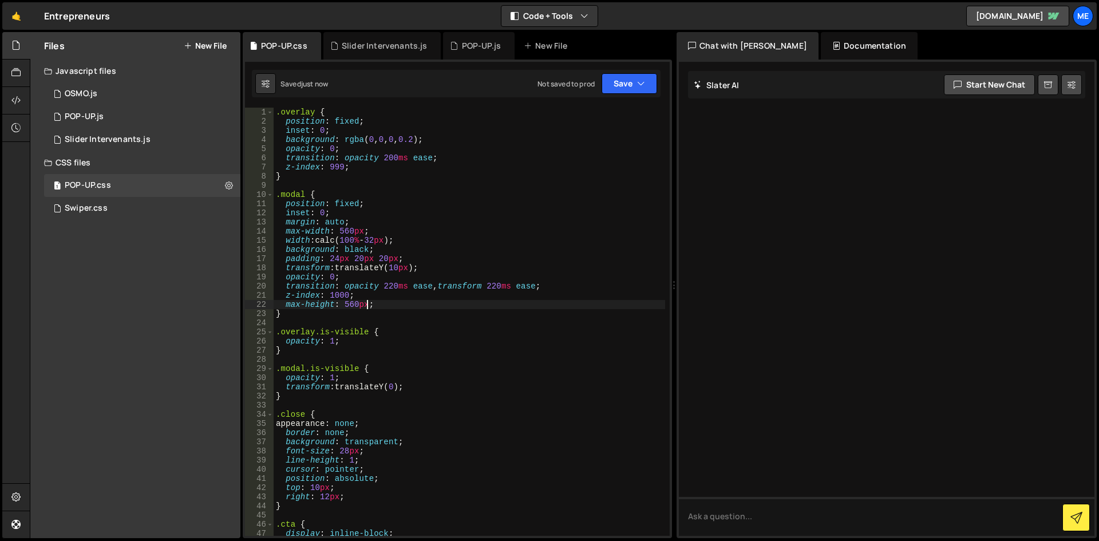
click at [478, 315] on div ".overlay { position : fixed ; inset : 0 ; background : rgba ( 0 , 0 , 0 , 0.2 )…" at bounding box center [470, 331] width 392 height 447
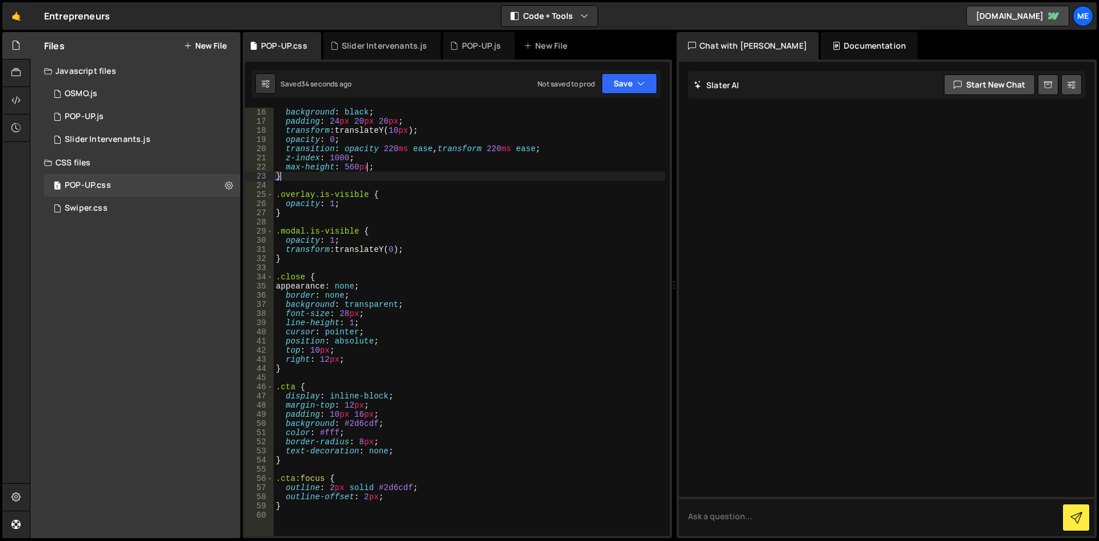
click at [404, 289] on div "background : black ; padding : 24 px 20 px 20 px ; transform : translateY( 10 p…" at bounding box center [470, 331] width 392 height 447
click at [388, 302] on div "background : black ; padding : 24 px 20 px 20 px ; transform : translateY( 10 p…" at bounding box center [470, 331] width 392 height 447
click at [385, 277] on div "background : black ; padding : 24 px 20 px 20 px ; transform : translateY( 10 p…" at bounding box center [470, 331] width 392 height 447
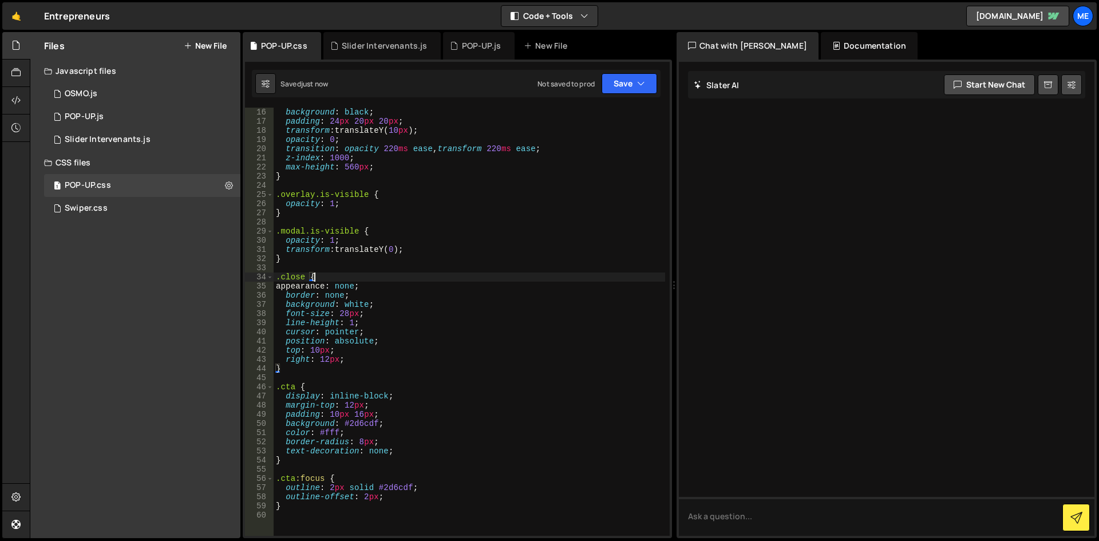
scroll to position [0, 2]
click at [387, 352] on div "background : black ; padding : 24 px 20 px 20 px ; transform : translateY( 10 p…" at bounding box center [470, 331] width 392 height 447
click at [361, 366] on div "background : black ; padding : 24 px 20 px 20 px ; transform : translateY( 10 p…" at bounding box center [470, 331] width 392 height 447
type textarea "right: 12px;"
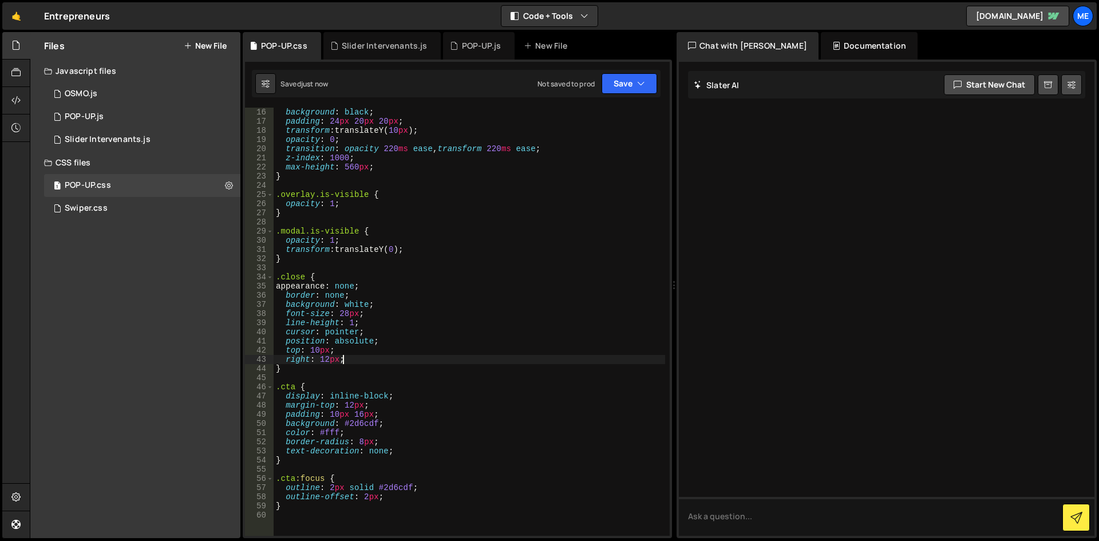
click at [370, 360] on div "background : black ; padding : 24 px 20 px 20 px ; transform : translateY( 10 p…" at bounding box center [470, 331] width 392 height 447
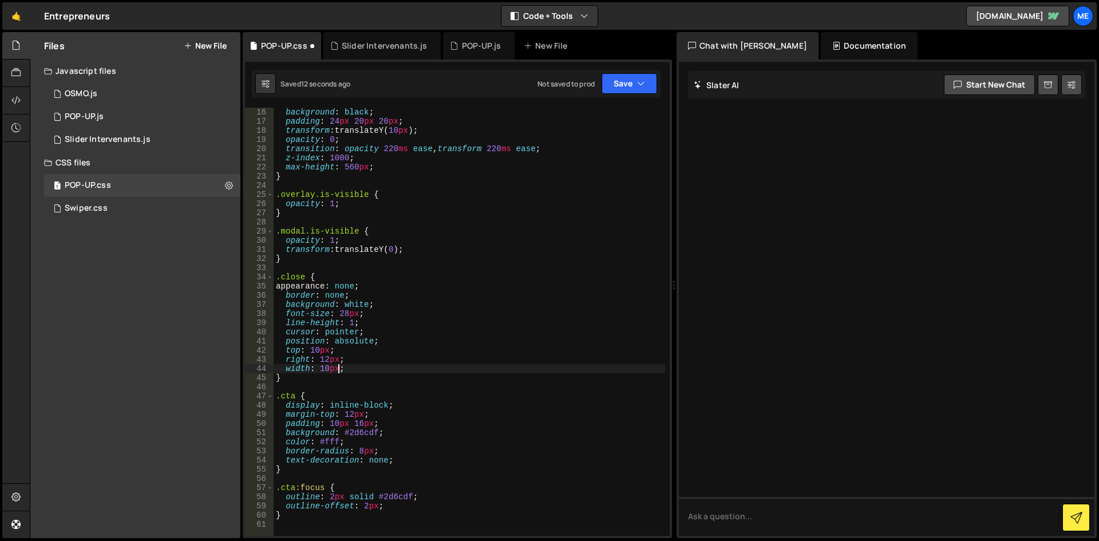
scroll to position [0, 1]
type textarea "width: 10px;"
click at [378, 365] on div "background : black ; padding : 24 px 20 px 20 px ; transform : translateY( 10 p…" at bounding box center [470, 331] width 392 height 447
type textarea "e"
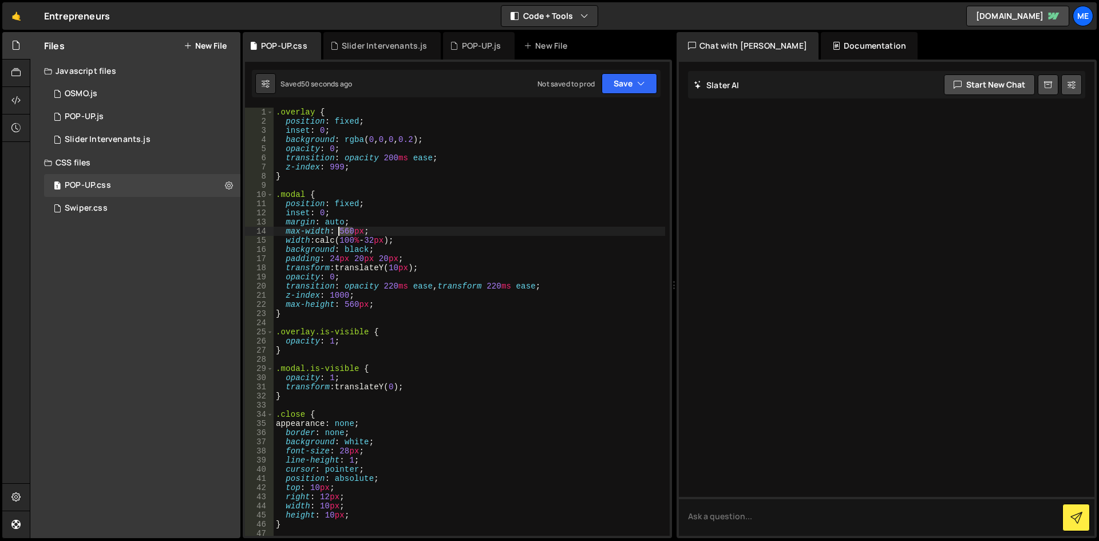
drag, startPoint x: 351, startPoint y: 228, endPoint x: 338, endPoint y: 232, distance: 13.9
click at [338, 232] on div ".overlay { position : fixed ; inset : 0 ; background : rgba ( 0 , 0 , 0 , 0.2 )…" at bounding box center [470, 331] width 392 height 447
click at [442, 284] on div ".overlay { position : fixed ; inset : 0 ; background : rgba ( 0 , 0 , 0 , 0.2 )…" at bounding box center [470, 331] width 392 height 447
click at [348, 305] on div ".overlay { position : fixed ; inset : 0 ; background : rgba ( 0 , 0 , 0 , 0.2 )…" at bounding box center [470, 331] width 392 height 447
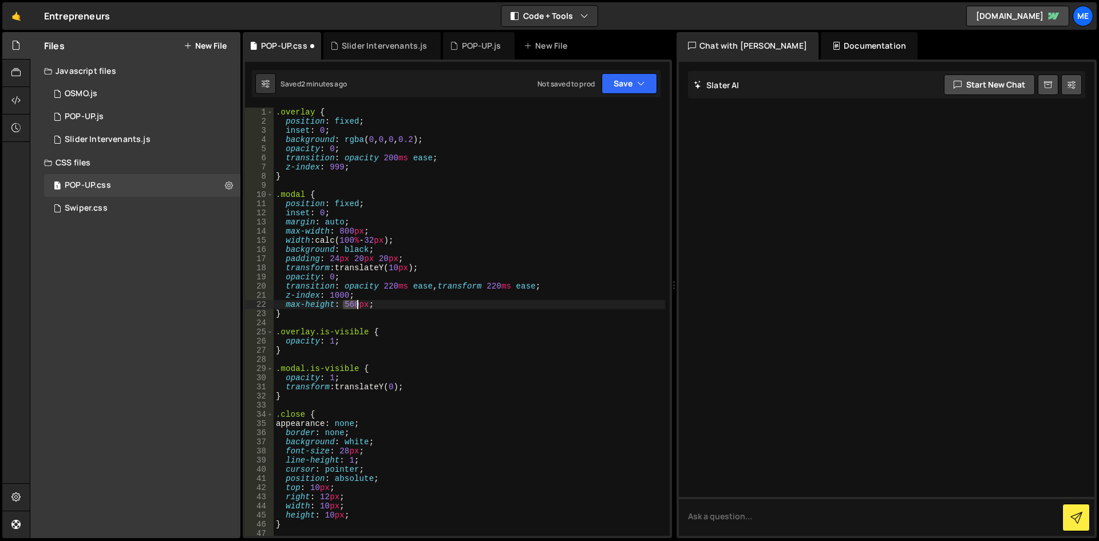
drag, startPoint x: 344, startPoint y: 305, endPoint x: 356, endPoint y: 306, distance: 12.7
click at [356, 306] on div ".overlay { position : fixed ; inset : 0 ; background : rgba ( 0 , 0 , 0 , 0.2 )…" at bounding box center [470, 331] width 392 height 447
type textarea "max-height: 470px;"
click at [113, 99] on div "1 OSMO.js 0" at bounding box center [142, 93] width 196 height 23
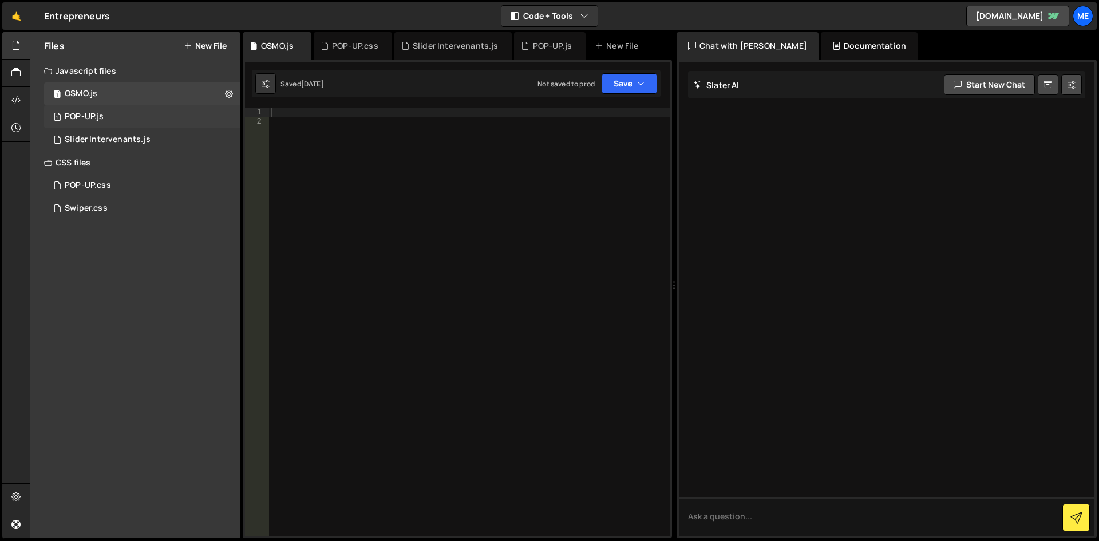
click at [99, 117] on div "POP-UP.js" at bounding box center [84, 117] width 39 height 10
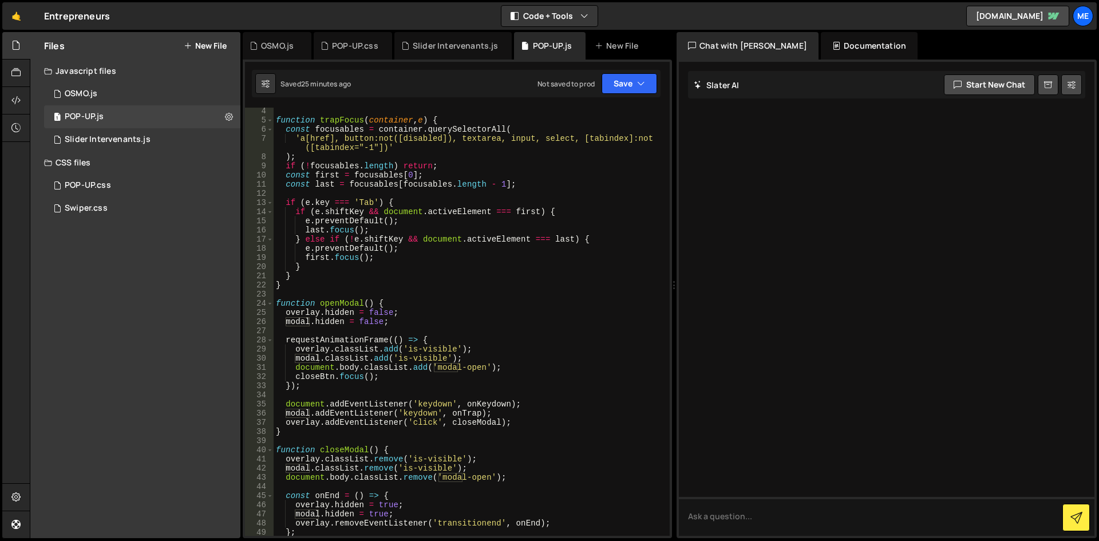
scroll to position [0, 0]
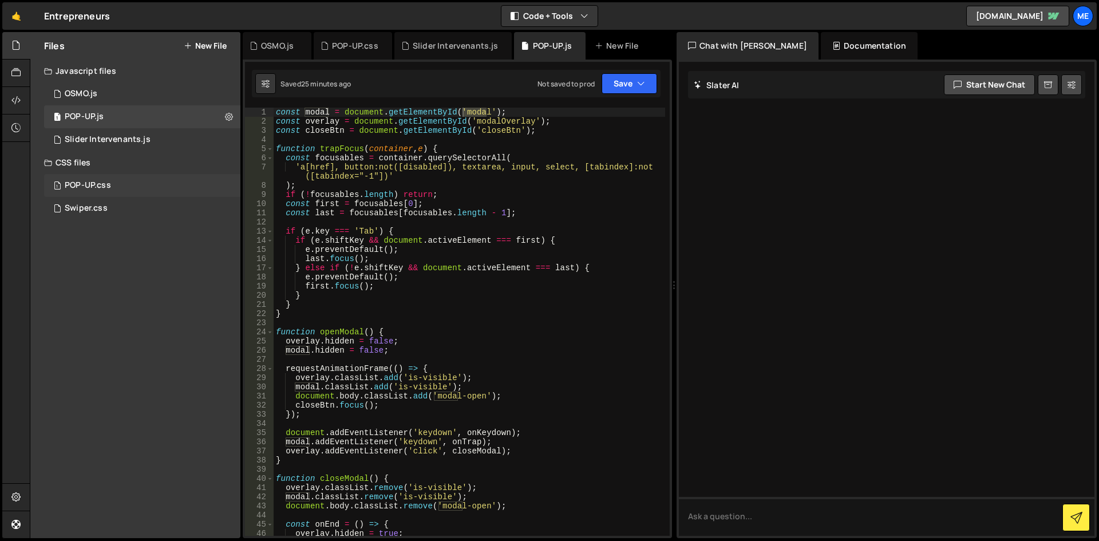
click at [142, 195] on div "1 POP-UP.css 0" at bounding box center [142, 185] width 196 height 23
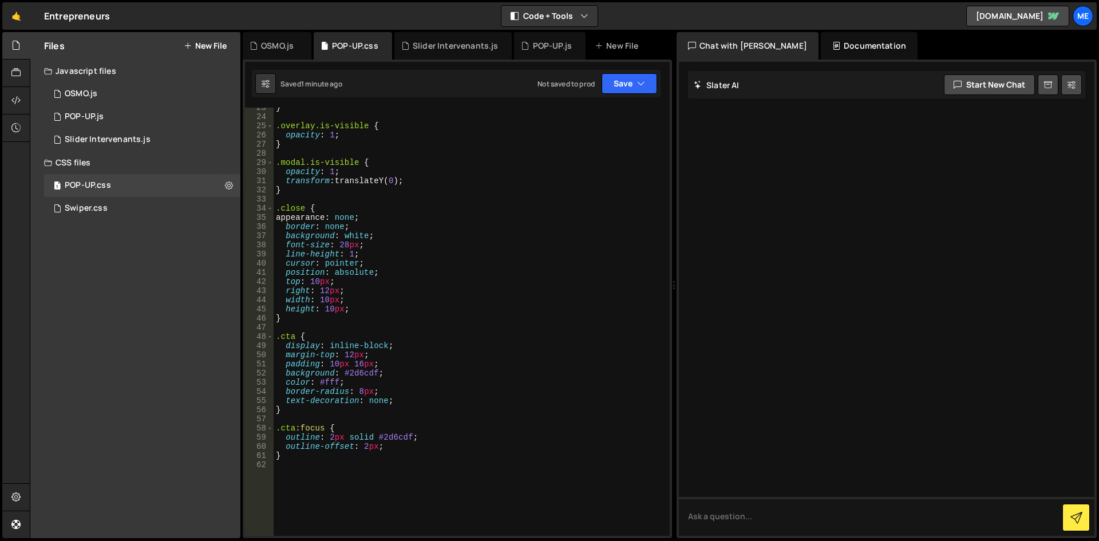
scroll to position [137, 0]
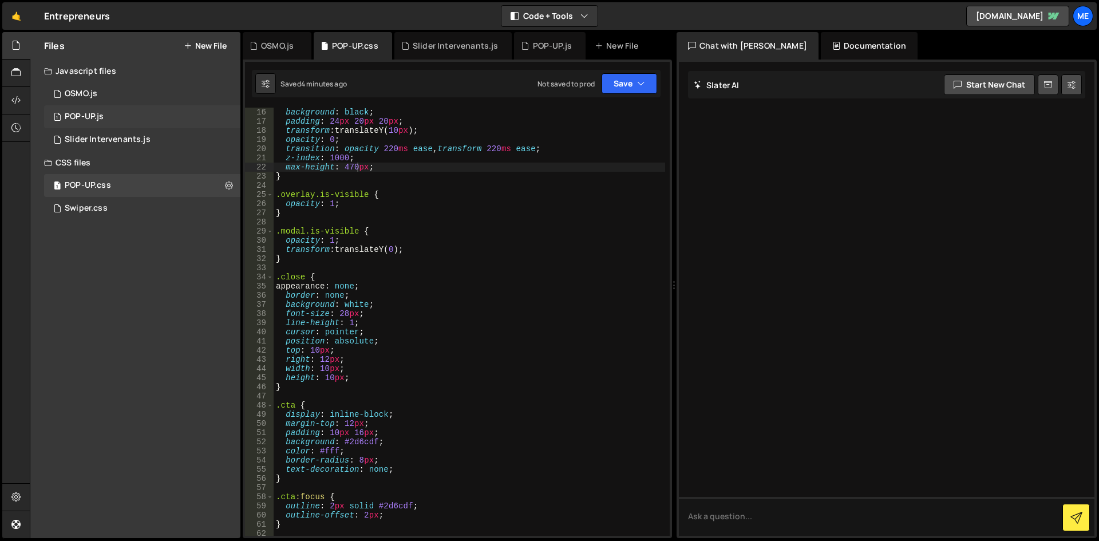
click at [104, 116] on div "1 POP-UP.js 0" at bounding box center [142, 116] width 196 height 23
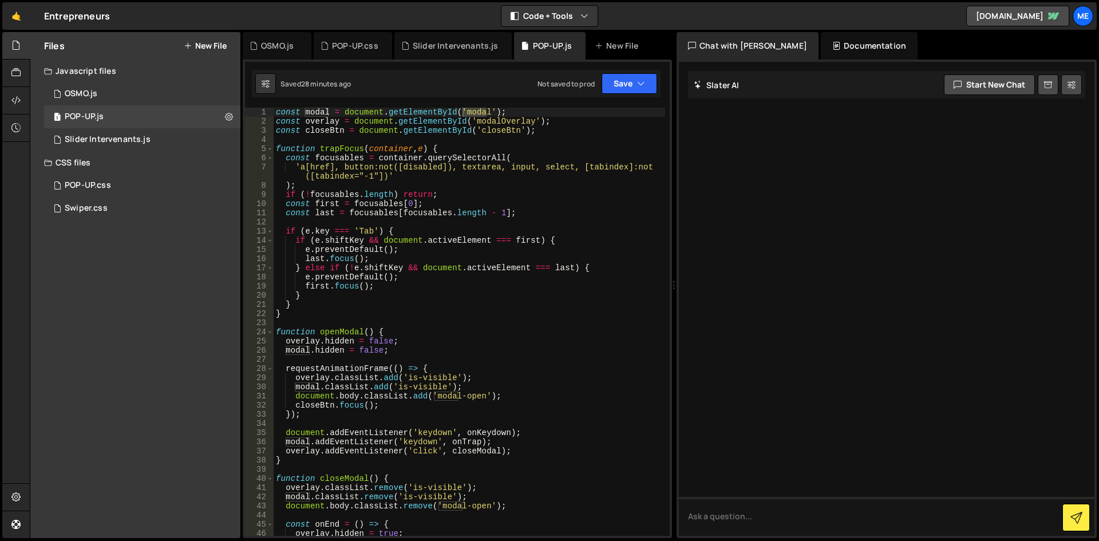
click at [542, 246] on div "const modal = document . getElementById ( 'modal' ) ; const overlay = document …" at bounding box center [470, 331] width 392 height 447
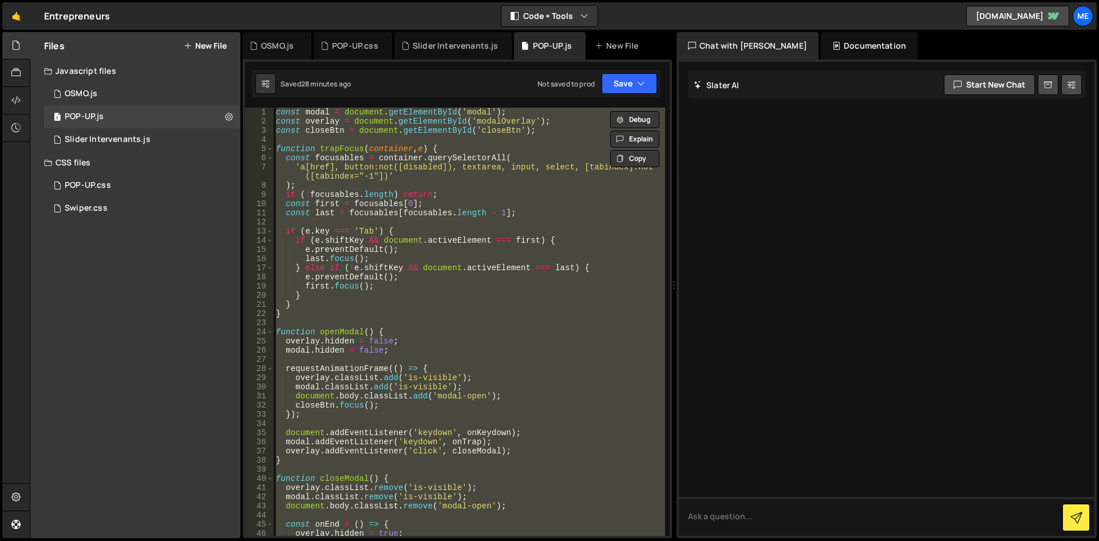
paste textarea "closeBtn.addEventListener('click', closeModal);"
type textarea "closeBtn.addEventListener('click', closeModal);"
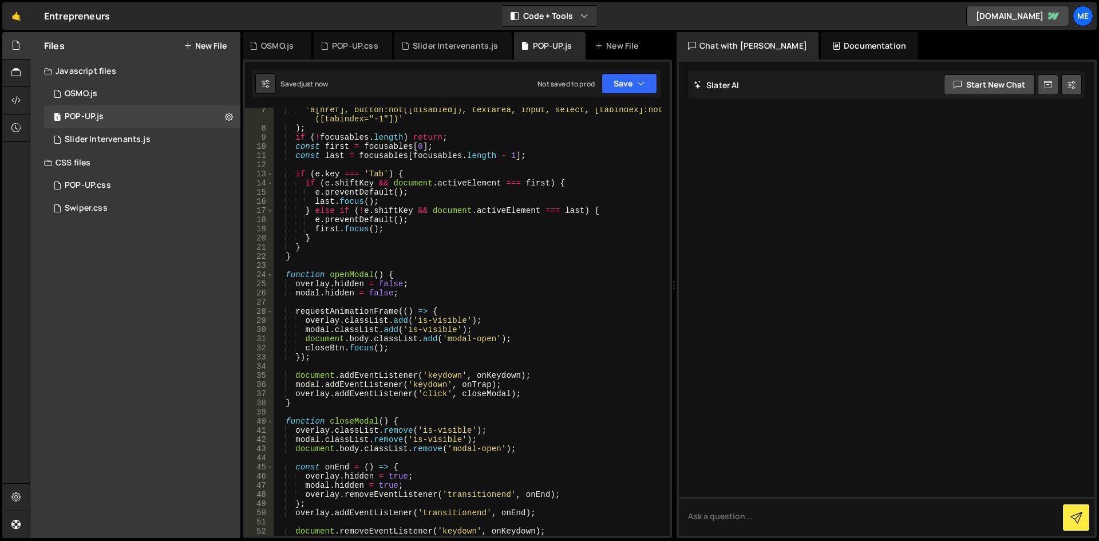
scroll to position [400, 0]
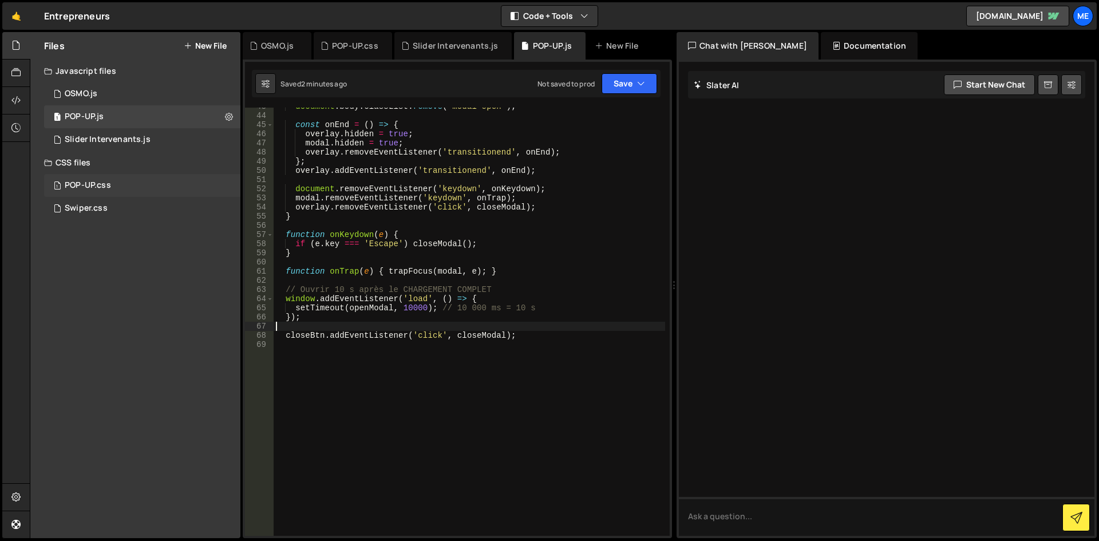
click at [122, 179] on div "1 POP-UP.css 0" at bounding box center [142, 185] width 196 height 23
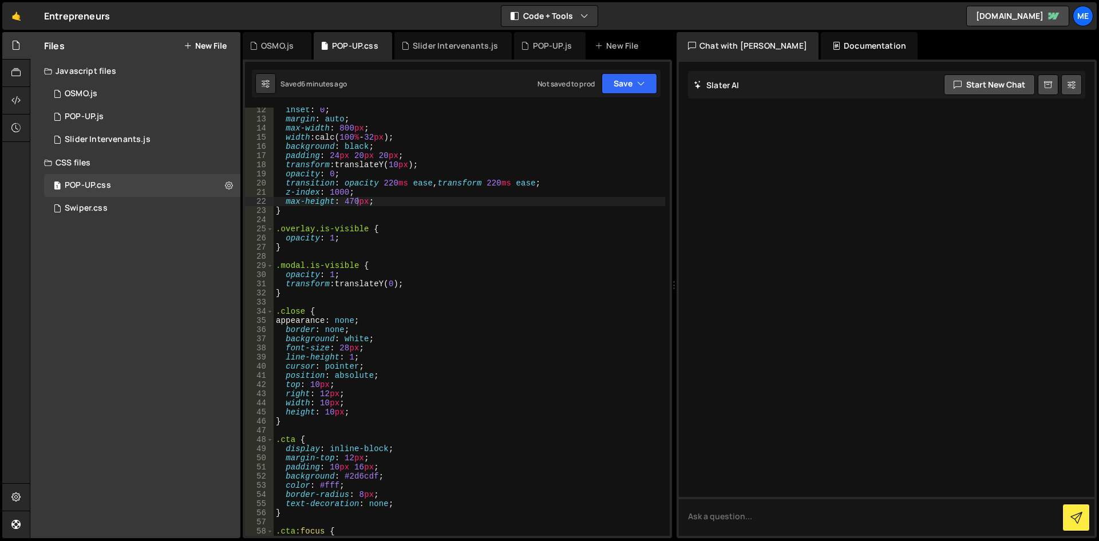
scroll to position [137, 0]
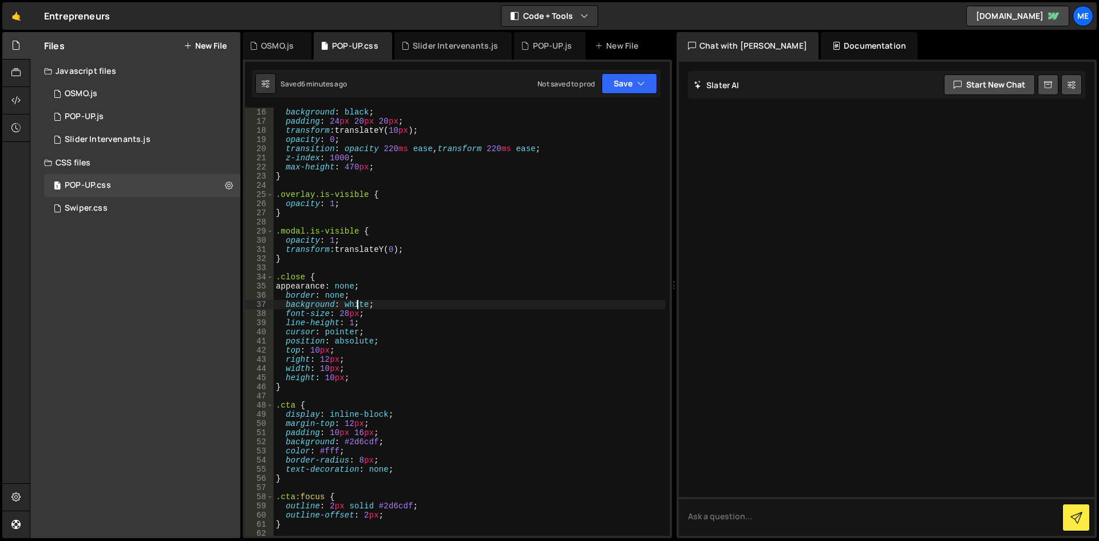
click at [360, 308] on div "background : black ; padding : 24 px 20 px 20 px ; transform : translateY( 10 p…" at bounding box center [470, 331] width 392 height 447
click at [412, 251] on div "background : black ; padding : 24 px 20 px 20 px ; transform : translateY ( 10 …" at bounding box center [470, 331] width 392 height 447
click at [424, 313] on div "background : black ; padding : 24 px 20 px 20 px ; transform : translateY( 10 p…" at bounding box center [470, 331] width 392 height 447
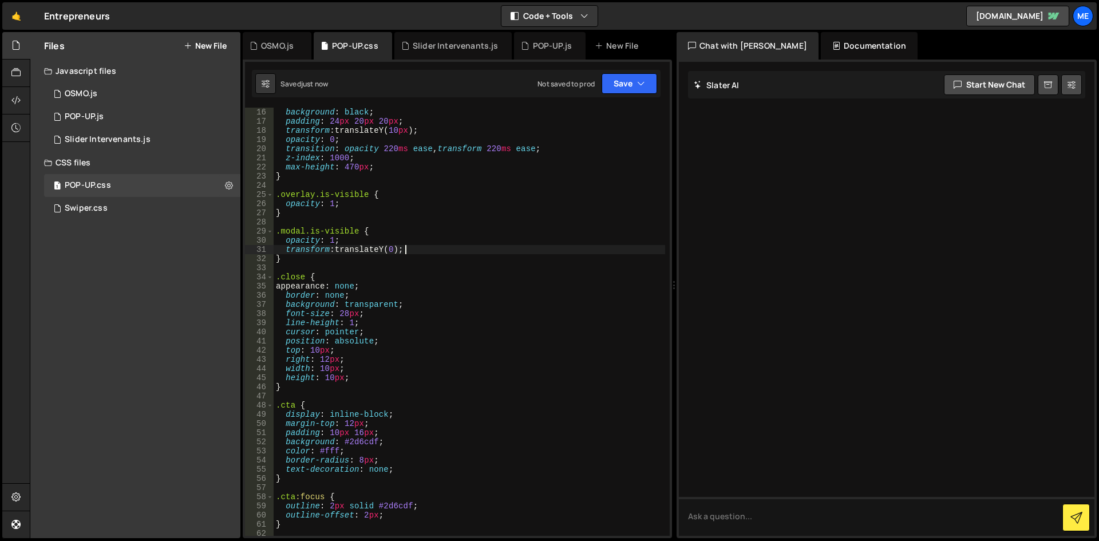
scroll to position [0, 6]
click at [357, 359] on div "background : black ; padding : 24 px 20 px 20 px ; transform : translateY( 10 p…" at bounding box center [470, 331] width 392 height 447
drag, startPoint x: 358, startPoint y: 372, endPoint x: 172, endPoint y: 365, distance: 186.8
click at [172, 365] on div "Files New File Javascript files 1 OSMO.js 0 1 POP-UP.js 0 1 Slider Intervenants…" at bounding box center [565, 285] width 1070 height 507
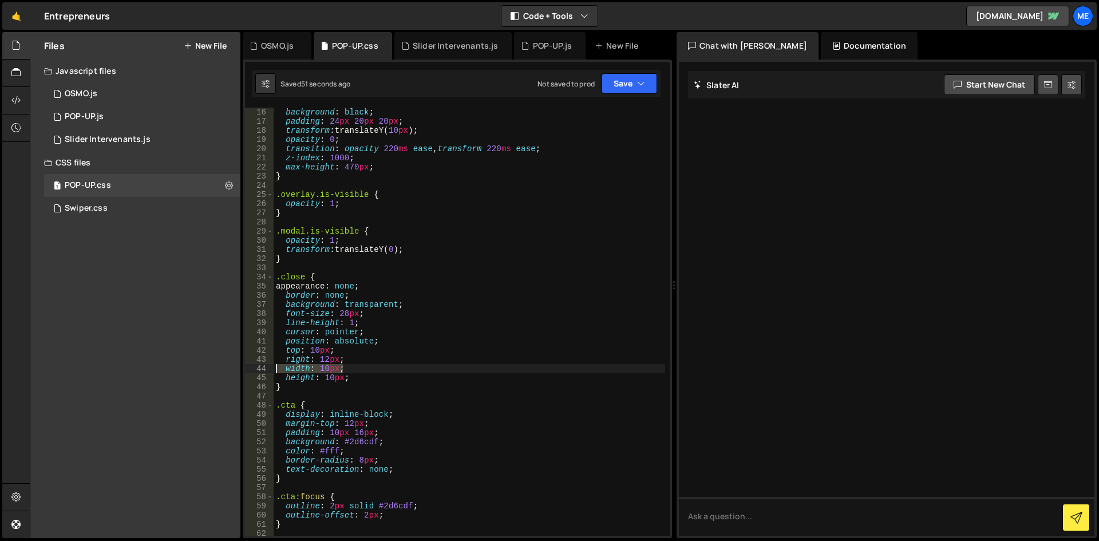
type textarea "width: 10px;"
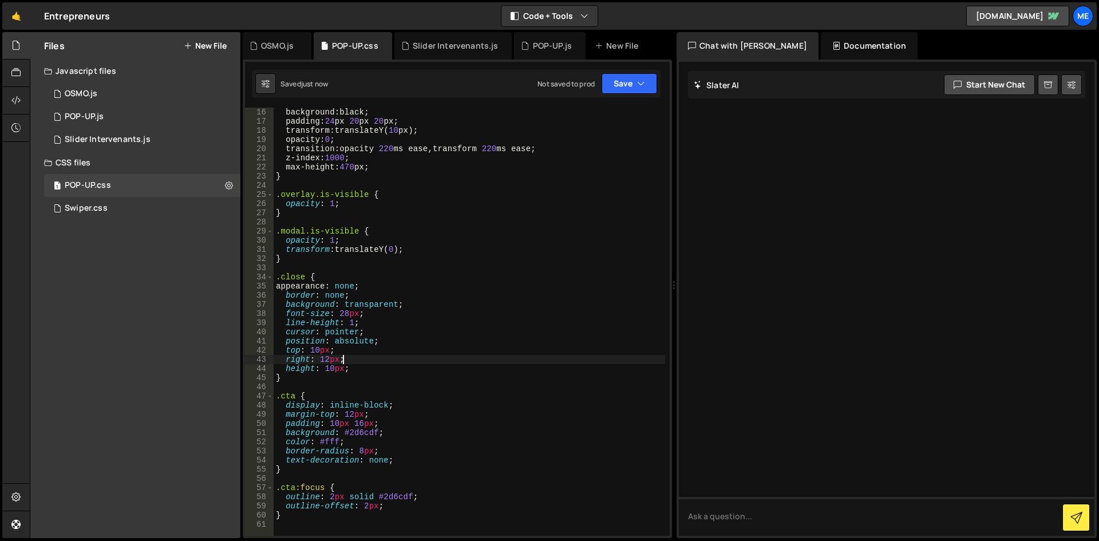
click at [433, 360] on div "background : black ; padding : 24 px 20 px 20 px ; transform : translateY ( 10 …" at bounding box center [470, 331] width 392 height 447
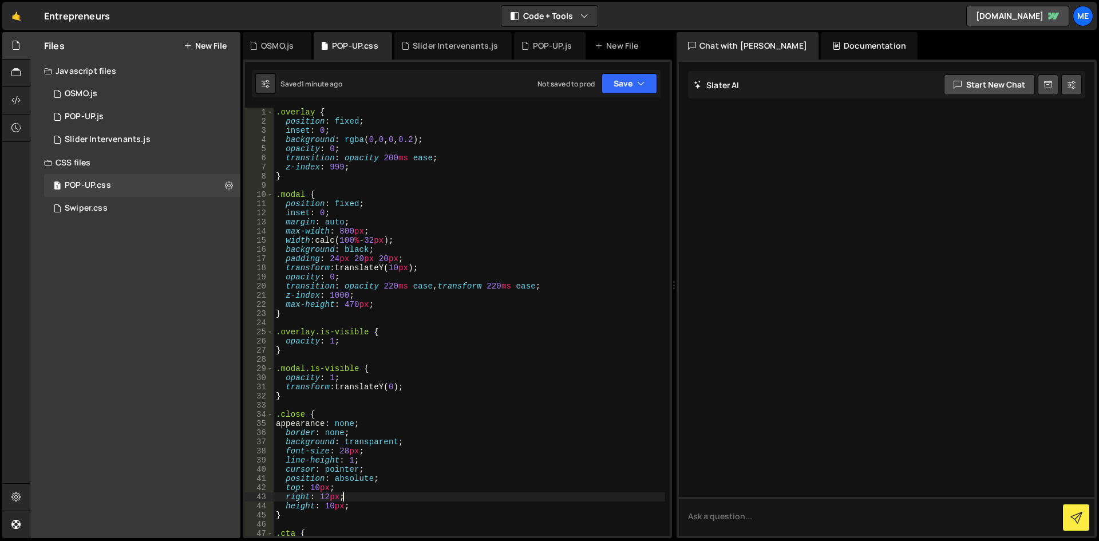
click at [354, 305] on div ".overlay { position : fixed ; inset : 0 ; background : rgba ( 0 , 0 , 0 , 0.2 )…" at bounding box center [470, 331] width 392 height 447
drag, startPoint x: 350, startPoint y: 308, endPoint x: 357, endPoint y: 310, distance: 7.2
click at [357, 310] on div ".overlay { position : fixed ; inset : 0 ; background : rgba ( 0 , 0 , 0 , 0.2 )…" at bounding box center [470, 331] width 392 height 447
click at [358, 304] on div ".overlay { position : fixed ; inset : 0 ; background : rgba ( 0 , 0 , 0 , 0.2 )…" at bounding box center [470, 322] width 392 height 428
click at [393, 376] on div ".overlay { position : fixed ; inset : 0 ; background : rgba ( 0 , 0 , 0 , 0.2 )…" at bounding box center [470, 331] width 392 height 447
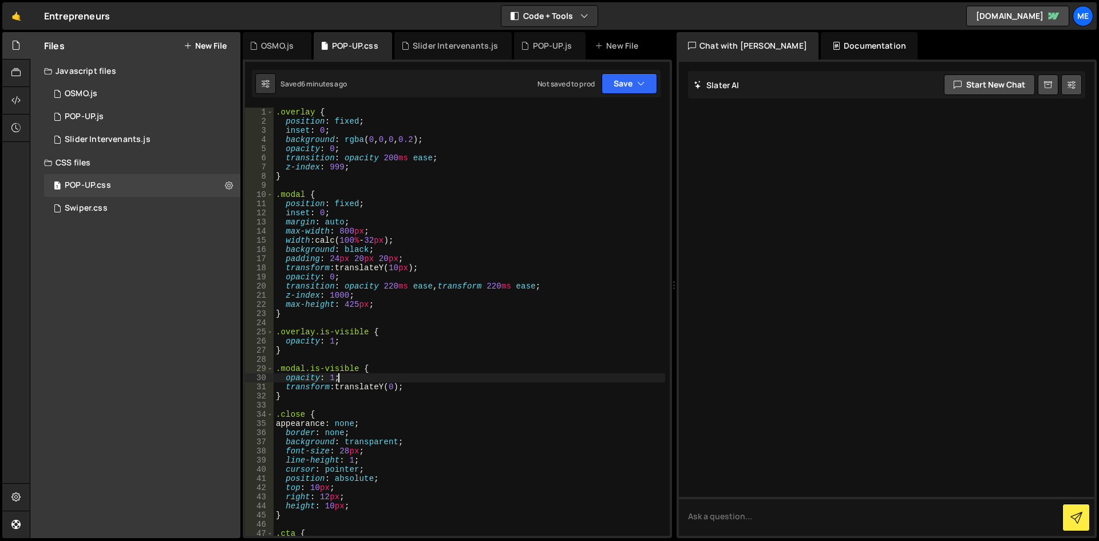
click at [428, 249] on div ".overlay { position : fixed ; inset : 0 ; background : rgba ( 0 , 0 , 0 , 0.2 )…" at bounding box center [470, 331] width 392 height 447
type textarea "}"
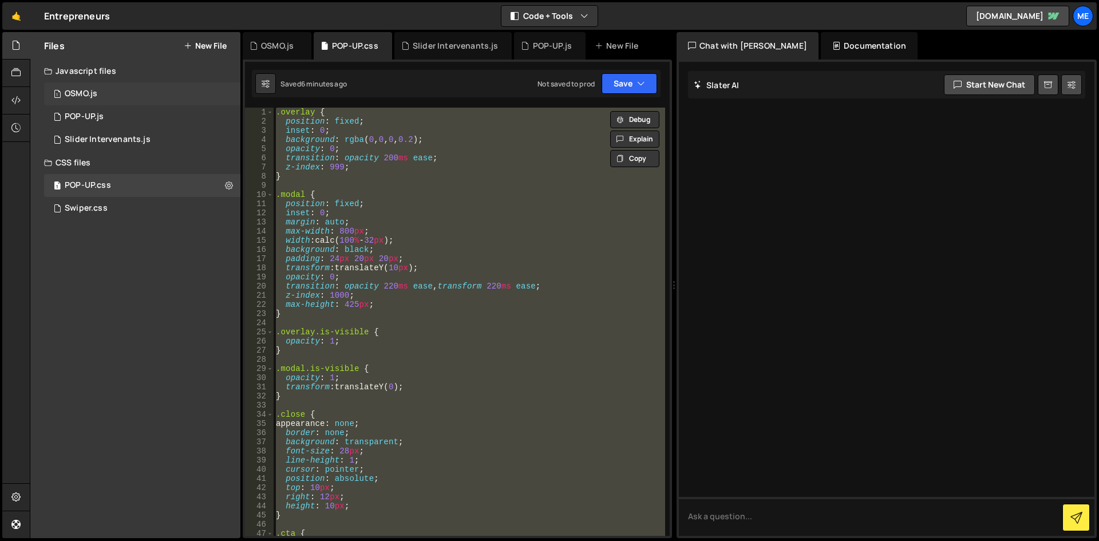
click at [137, 85] on div "1 OSMO.js 0" at bounding box center [142, 93] width 196 height 23
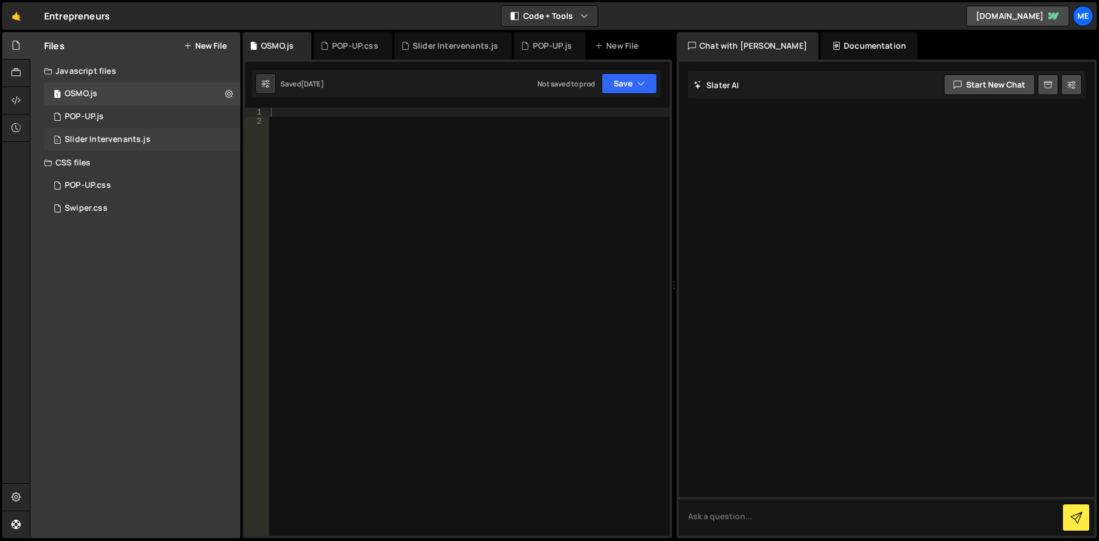
click at [121, 141] on div "Slider Intervenants.js" at bounding box center [108, 140] width 86 height 10
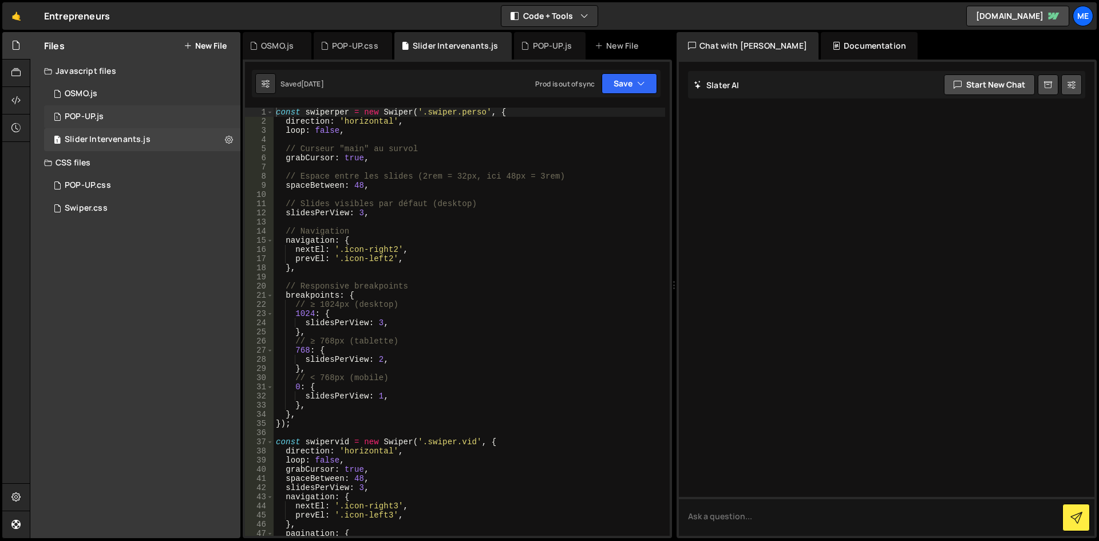
click at [121, 119] on div "1 POP-UP.js 0" at bounding box center [142, 116] width 196 height 23
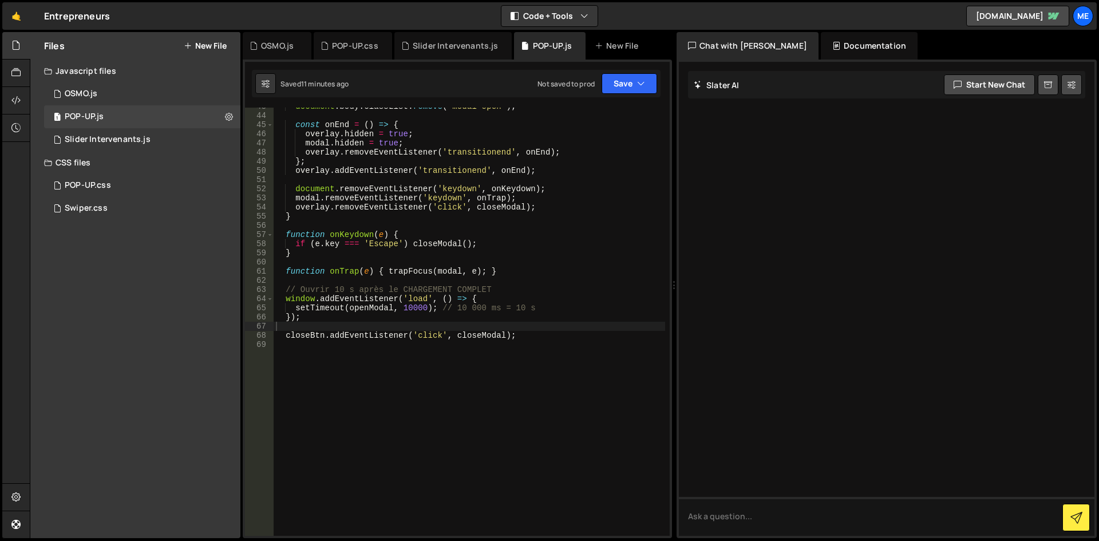
click at [380, 175] on div "document . body . classList . remove ( 'modal-open' ) ; const onEnd = ( ) => { …" at bounding box center [470, 325] width 392 height 447
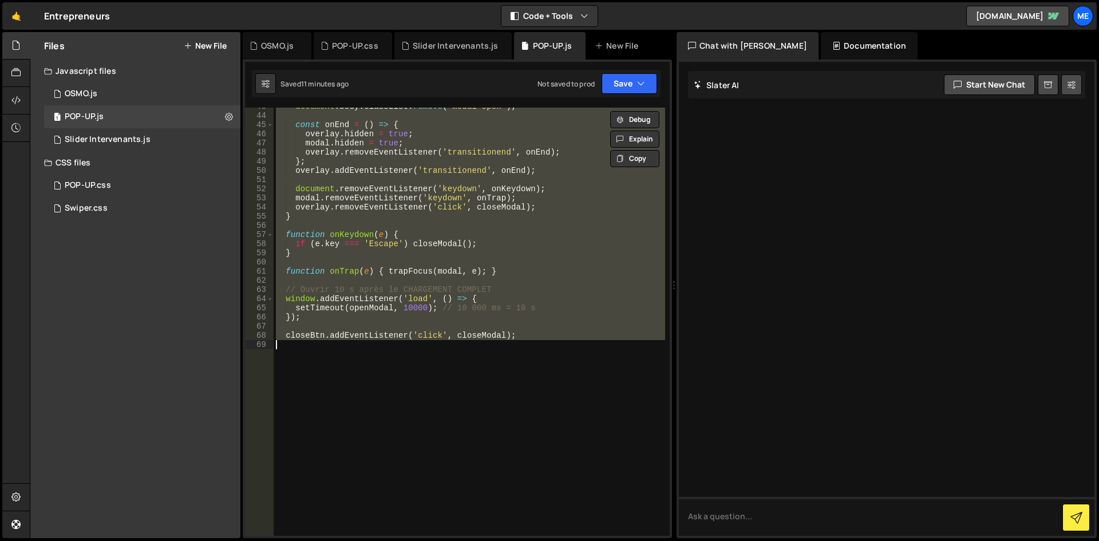
paste textarea
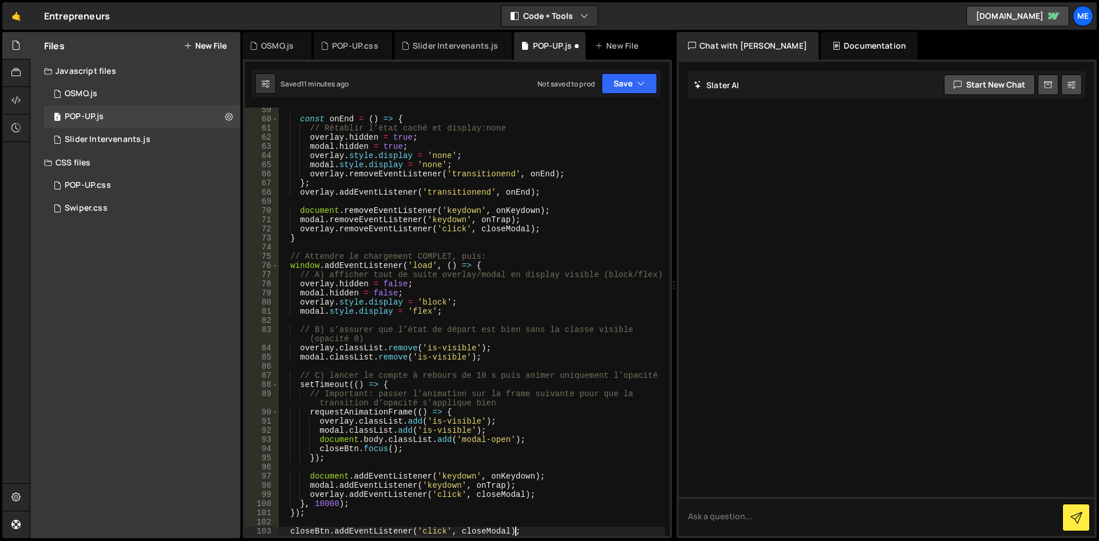
type textarea "});"
